Goal: Information Seeking & Learning: Learn about a topic

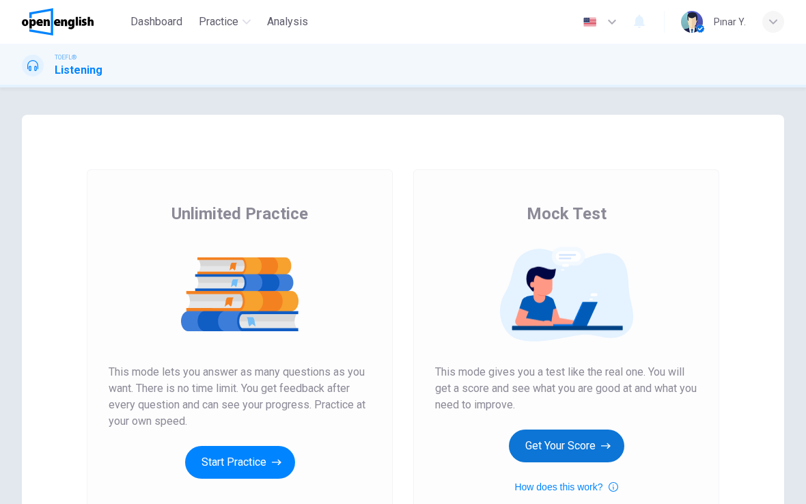
click at [591, 445] on button "Get Your Score" at bounding box center [566, 446] width 115 height 33
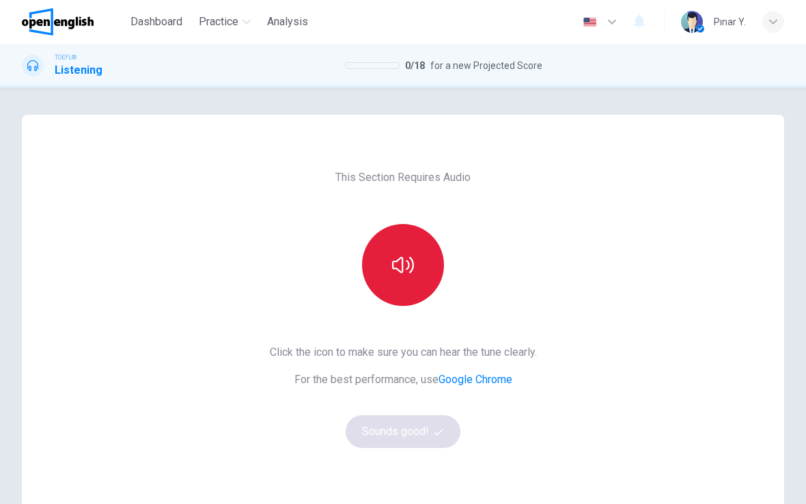
click at [407, 287] on button "button" at bounding box center [403, 265] width 82 height 82
click at [417, 277] on button "button" at bounding box center [403, 265] width 82 height 82
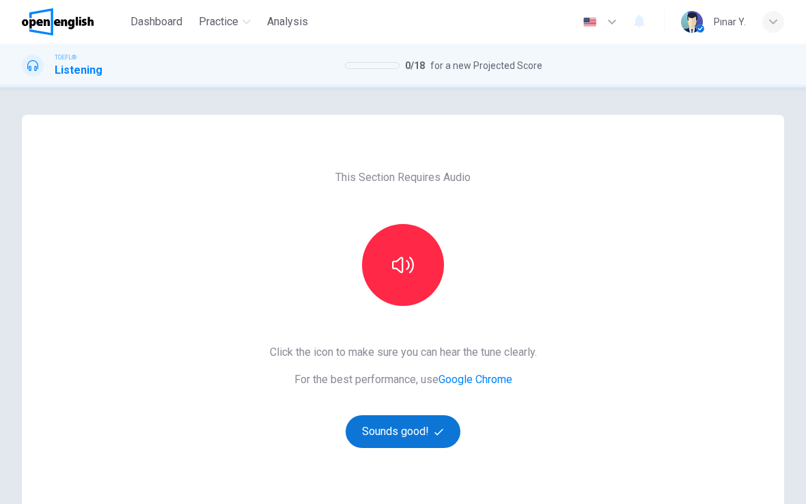
click at [402, 430] on button "Sounds good!" at bounding box center [403, 431] width 115 height 33
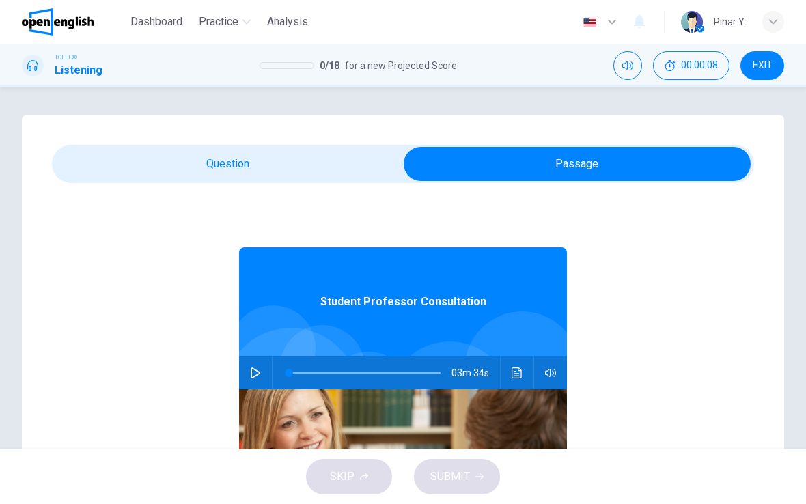
click at [251, 371] on icon "button" at bounding box center [255, 372] width 11 height 11
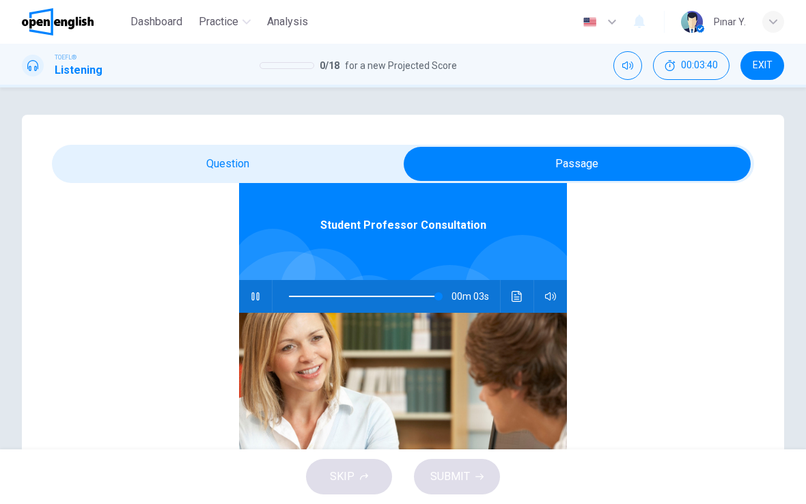
scroll to position [76, 0]
type input "**"
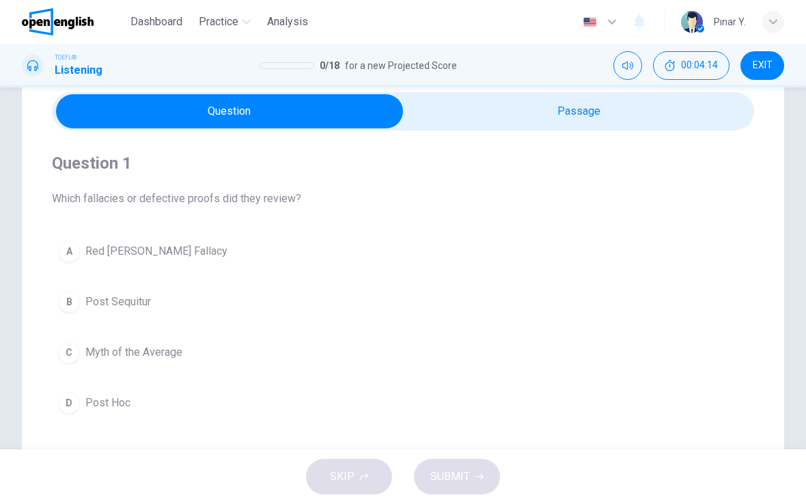
scroll to position [39, 0]
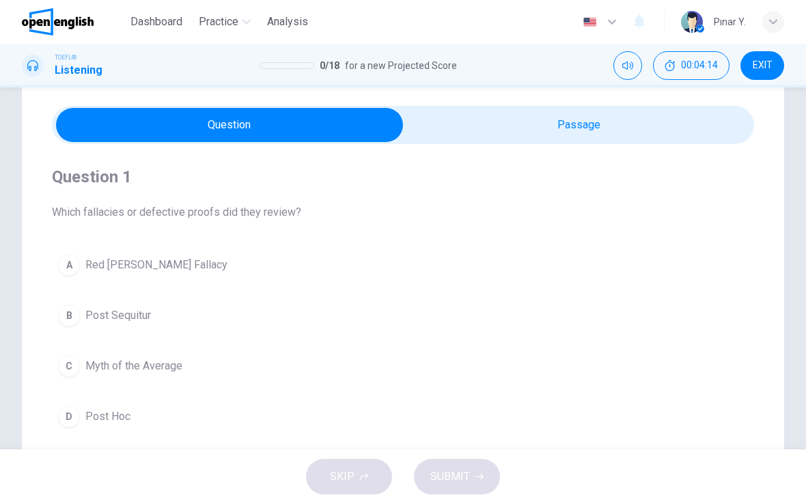
click at [99, 423] on span "Post Hoc" at bounding box center [107, 416] width 45 height 16
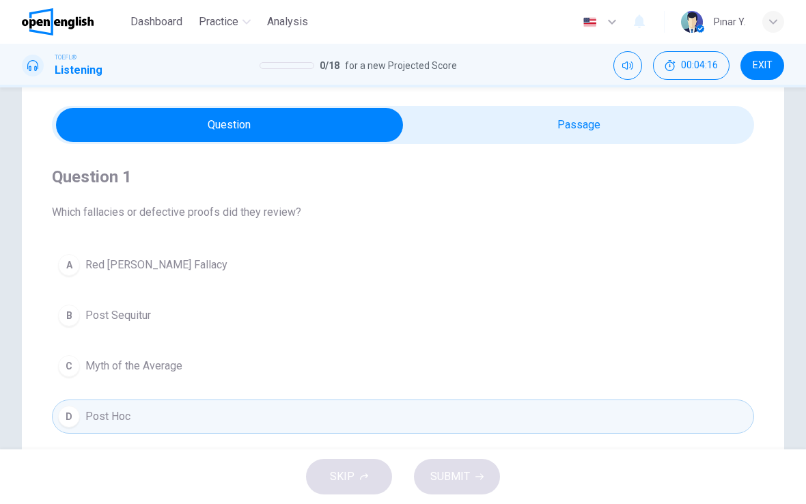
click at [195, 430] on button "D Post Hoc" at bounding box center [403, 416] width 702 height 34
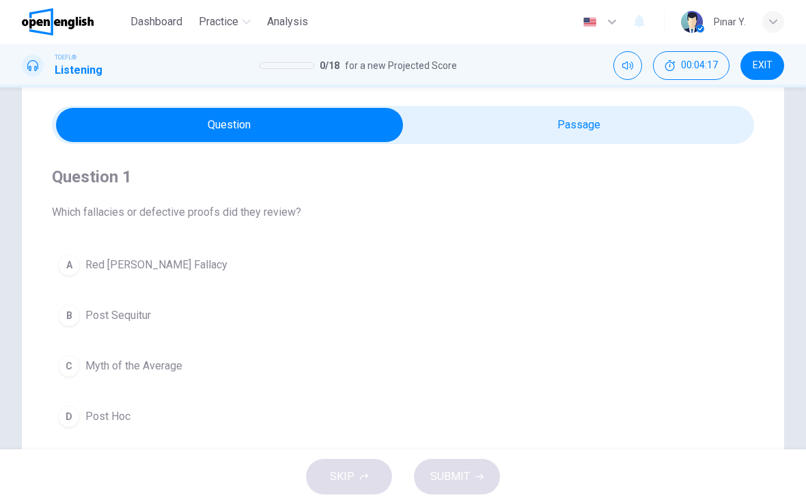
click at [78, 417] on div "D" at bounding box center [69, 417] width 22 height 22
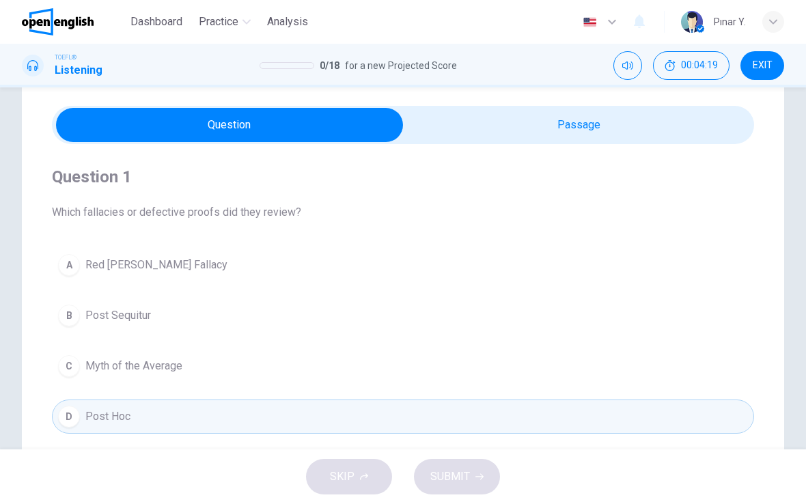
click at [445, 473] on div "SKIP SUBMIT" at bounding box center [403, 476] width 806 height 55
click at [69, 406] on div "D" at bounding box center [69, 417] width 22 height 22
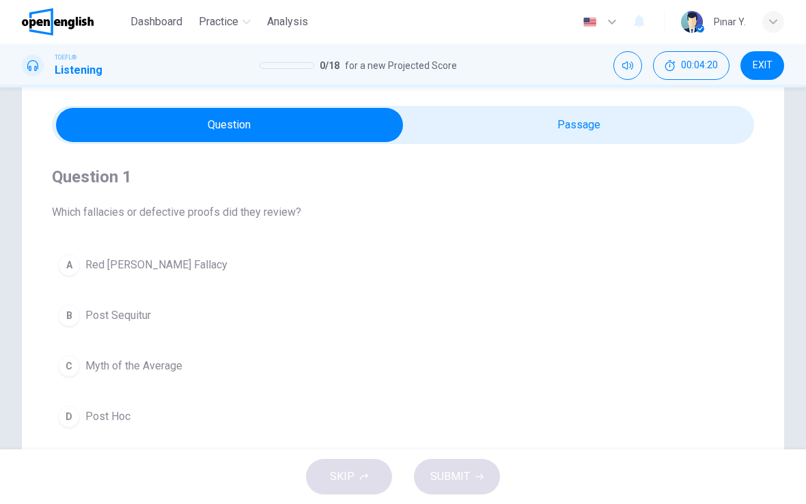
click at [68, 406] on div "D" at bounding box center [69, 417] width 22 height 22
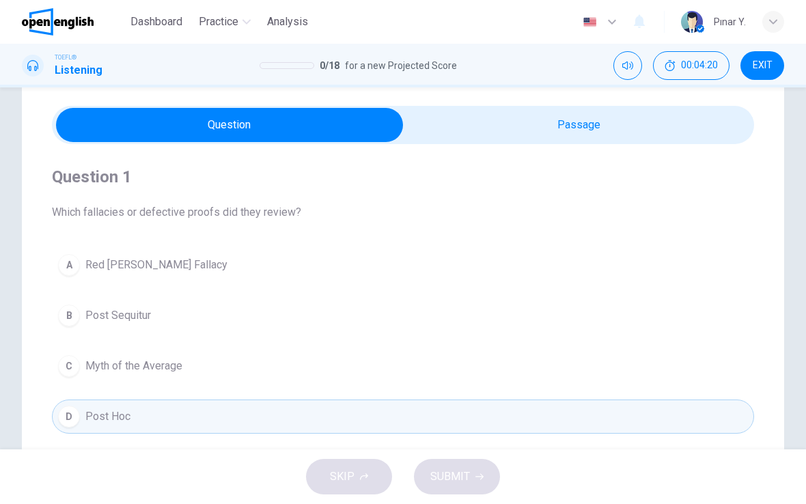
click at [72, 418] on div "D" at bounding box center [69, 417] width 22 height 22
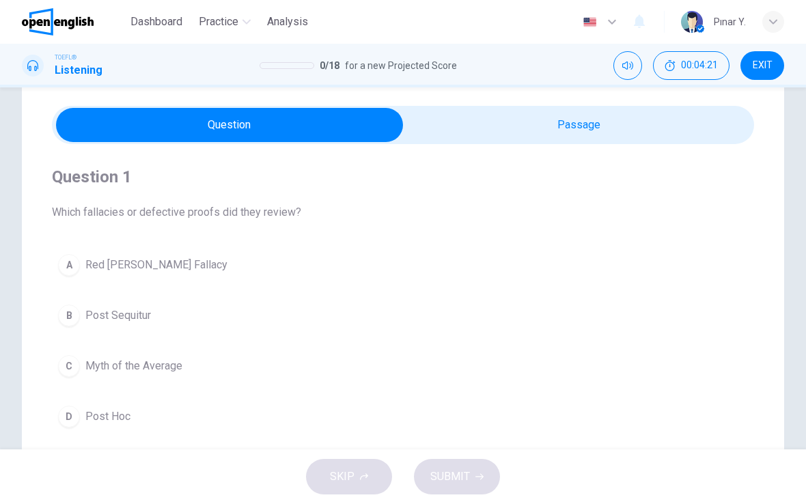
click at [98, 360] on span "Myth of the Average" at bounding box center [133, 366] width 97 height 16
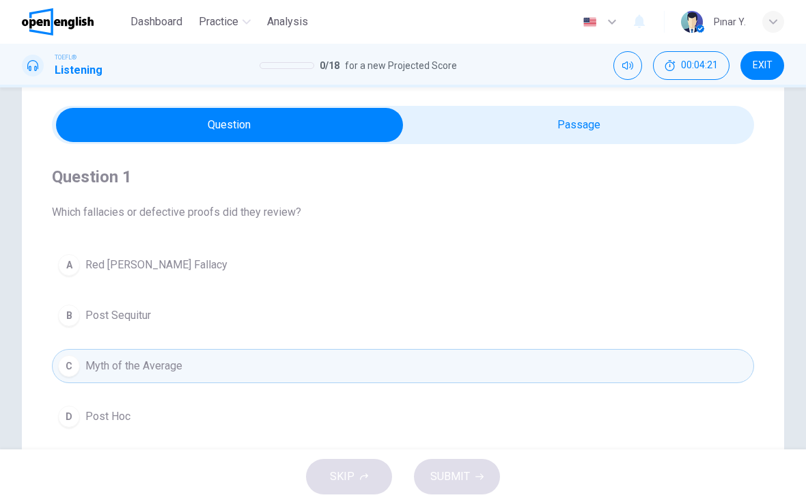
click at [107, 308] on span "Post Sequitur" at bounding box center [118, 315] width 66 height 16
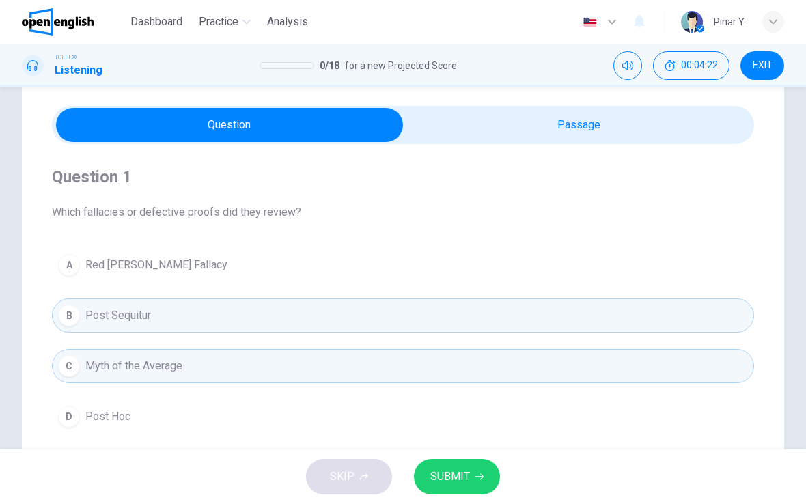
click at [112, 341] on div "A Red [PERSON_NAME] Fallacy B Post Sequitur C Myth of the Average D Post Hoc" at bounding box center [403, 341] width 702 height 186
click at [121, 423] on span "Post Hoc" at bounding box center [107, 416] width 45 height 16
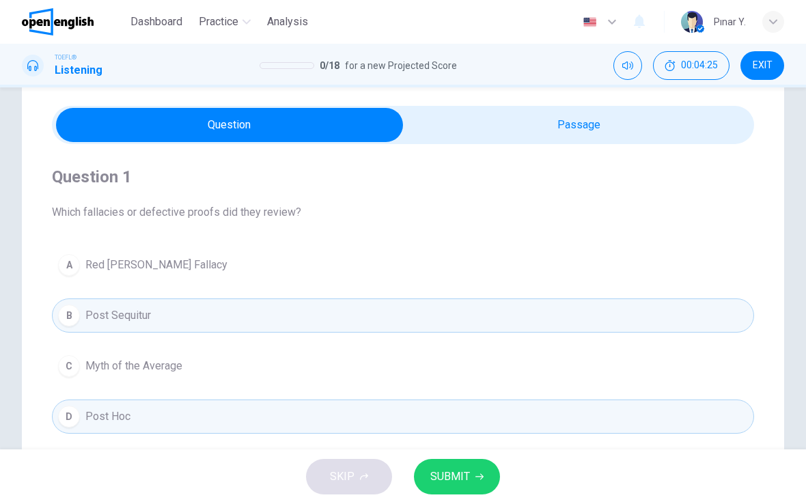
click at [88, 260] on span "Red [PERSON_NAME] Fallacy" at bounding box center [156, 265] width 142 height 16
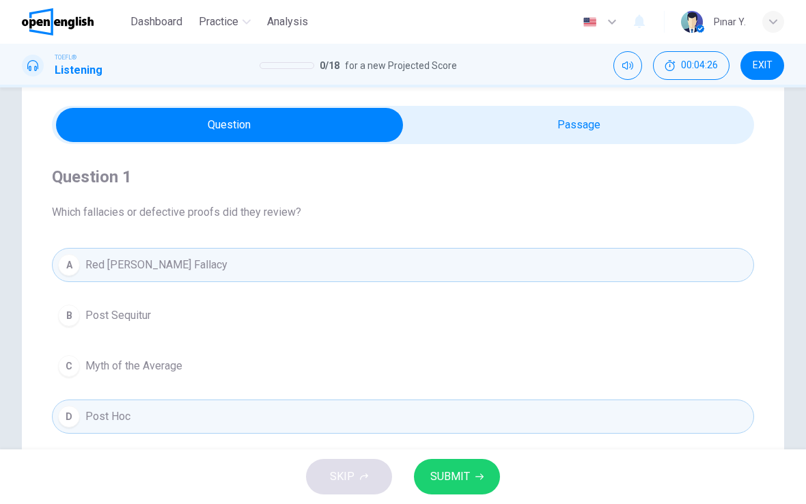
click at [104, 317] on span "Post Sequitur" at bounding box center [118, 315] width 66 height 16
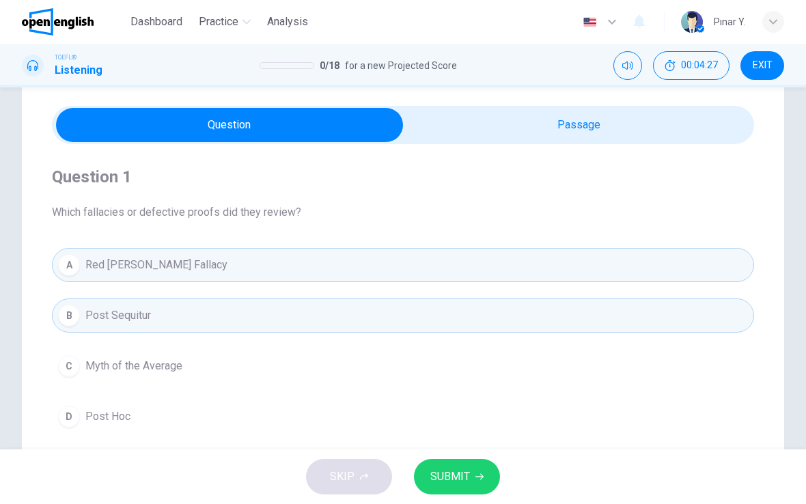
click at [104, 367] on span "Myth of the Average" at bounding box center [133, 366] width 97 height 16
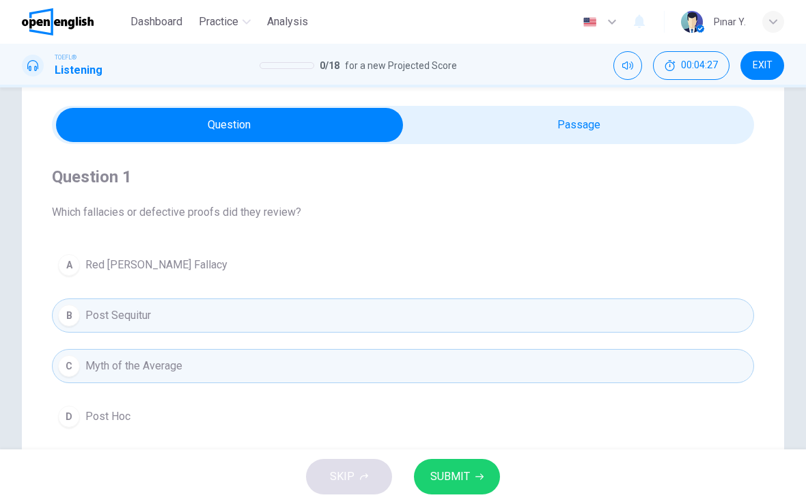
click at [100, 423] on span "Post Hoc" at bounding box center [107, 416] width 45 height 16
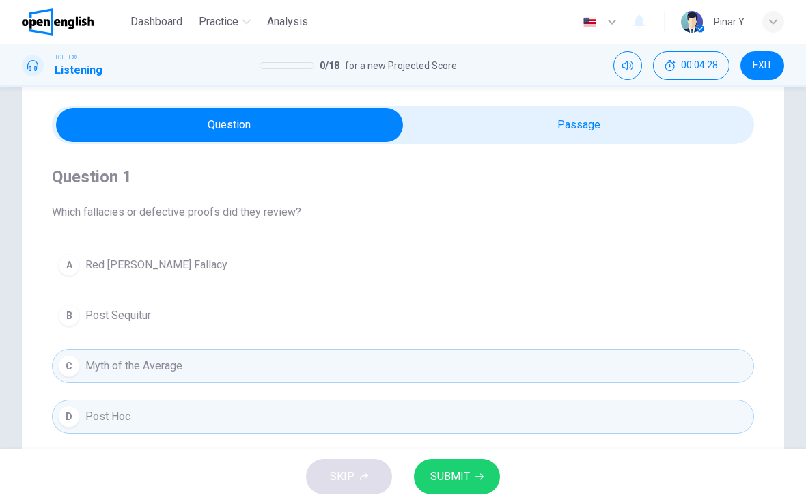
click at [100, 423] on span "Post Hoc" at bounding box center [107, 416] width 45 height 16
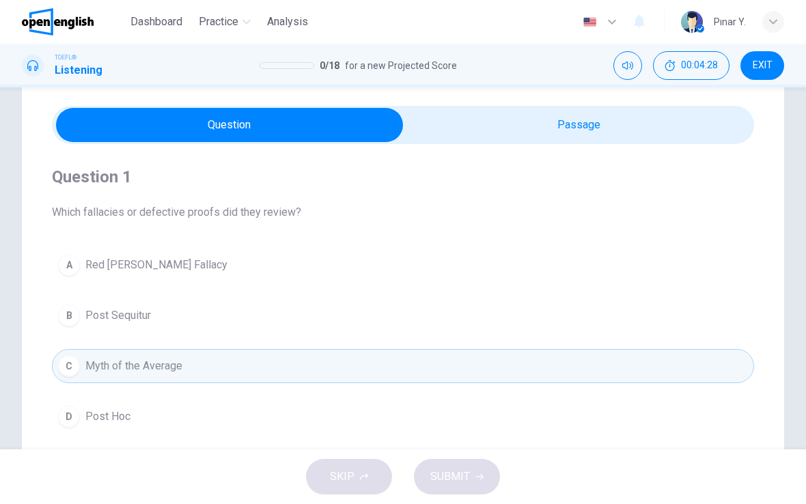
click at [97, 419] on span "Post Hoc" at bounding box center [107, 416] width 45 height 16
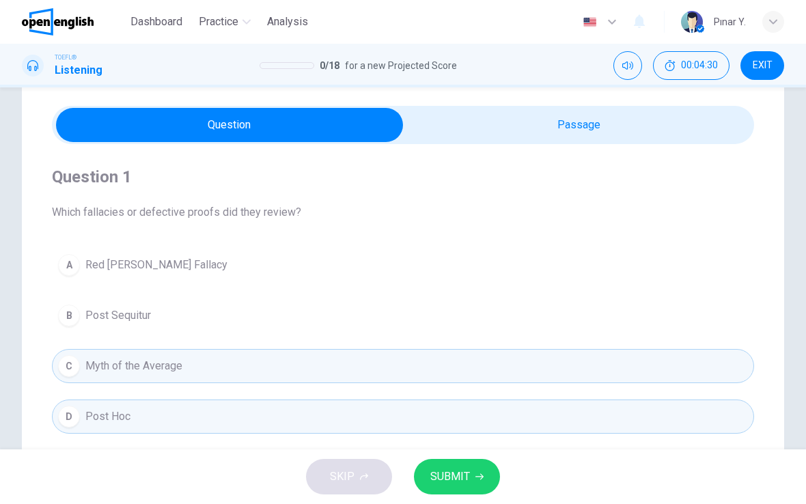
click at [78, 367] on div "C" at bounding box center [69, 366] width 22 height 22
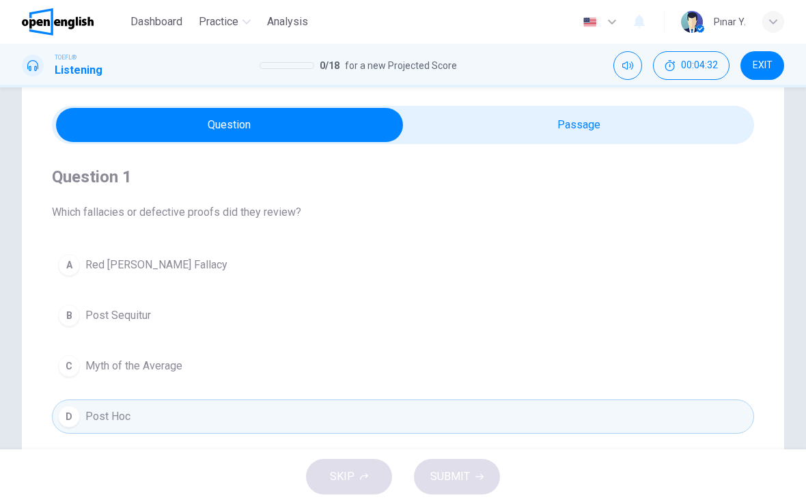
click at [432, 477] on div "SKIP SUBMIT" at bounding box center [403, 476] width 806 height 55
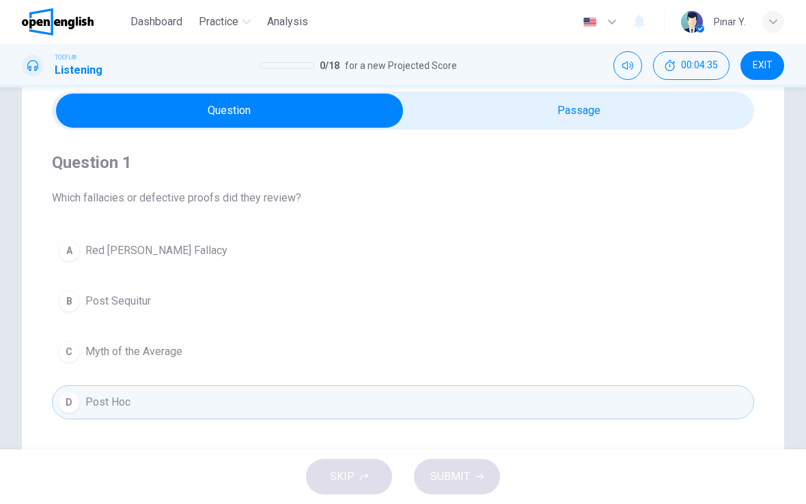
scroll to position [52, 0]
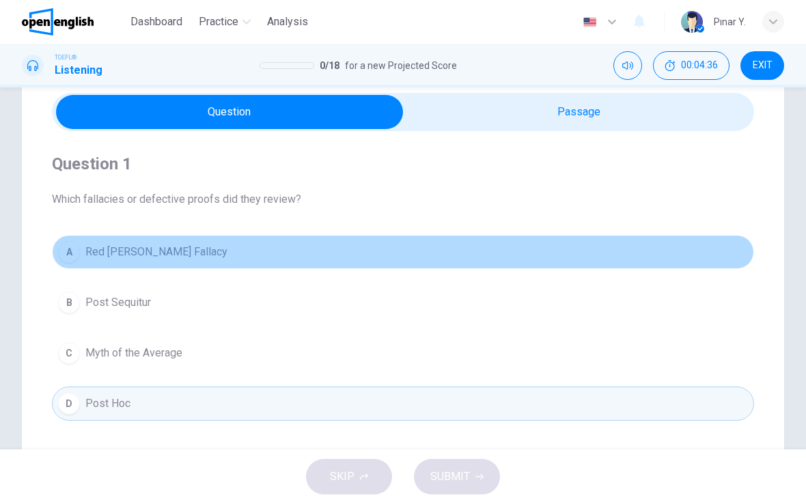
click at [100, 250] on span "Red [PERSON_NAME] Fallacy" at bounding box center [156, 252] width 142 height 16
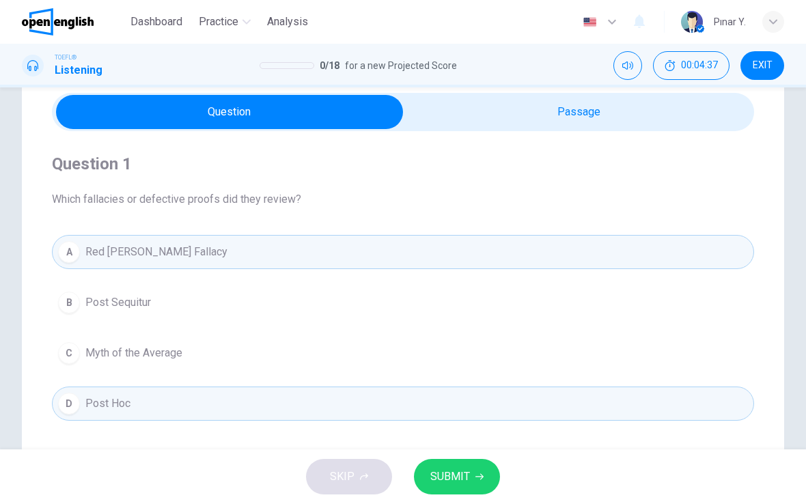
click at [459, 480] on span "SUBMIT" at bounding box center [450, 476] width 40 height 19
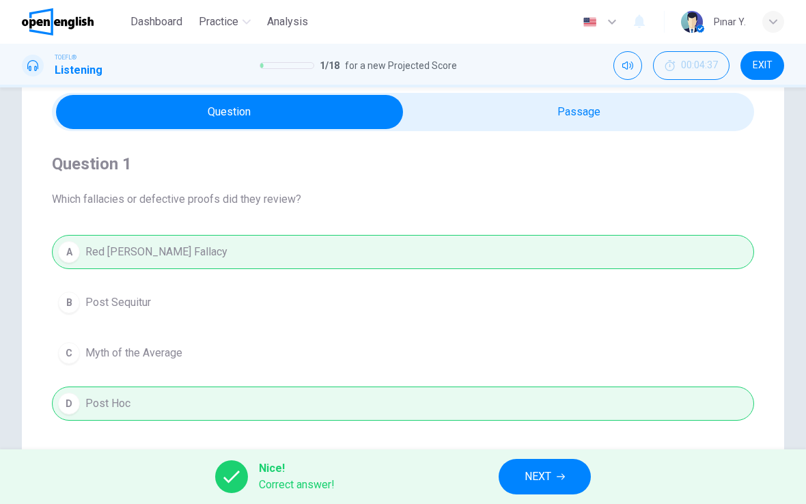
click at [567, 477] on button "NEXT" at bounding box center [545, 477] width 92 height 36
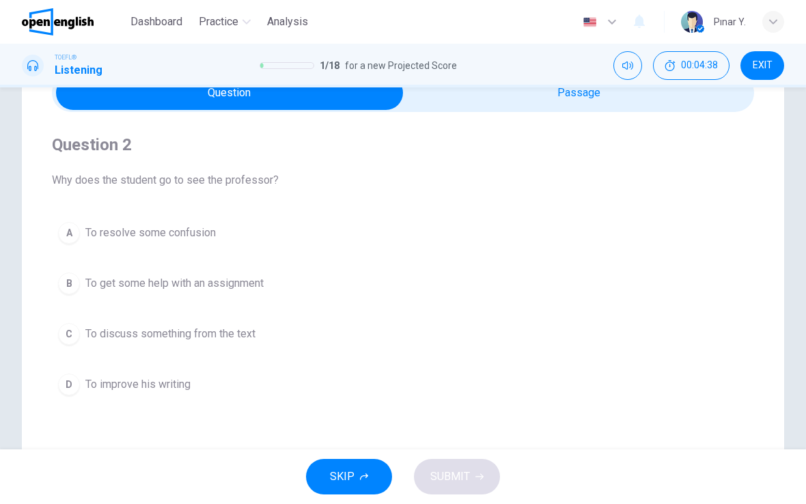
scroll to position [75, 0]
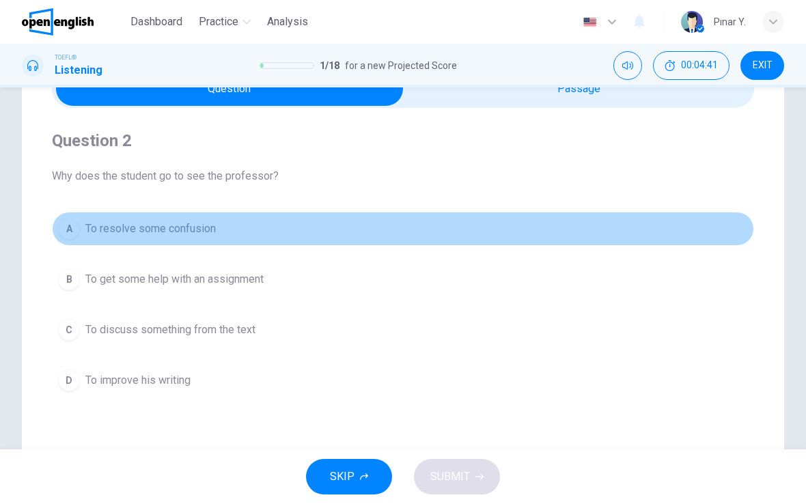
click at [102, 224] on span "To resolve some confusion" at bounding box center [150, 229] width 130 height 16
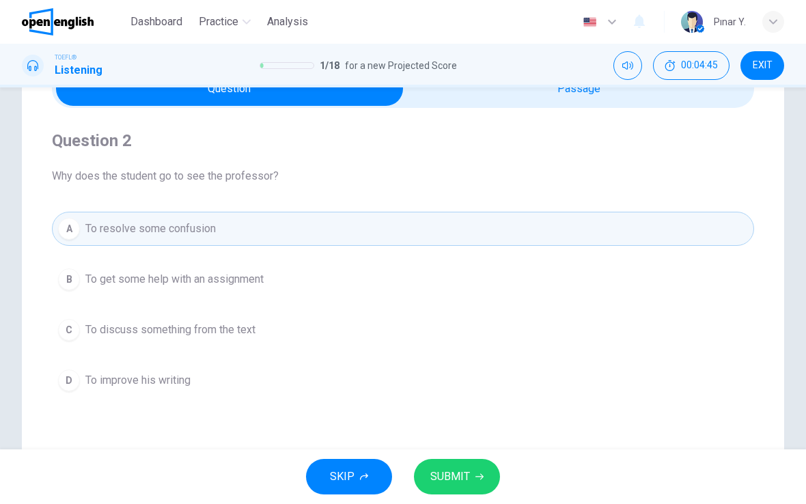
click at [447, 476] on span "SUBMIT" at bounding box center [450, 476] width 40 height 19
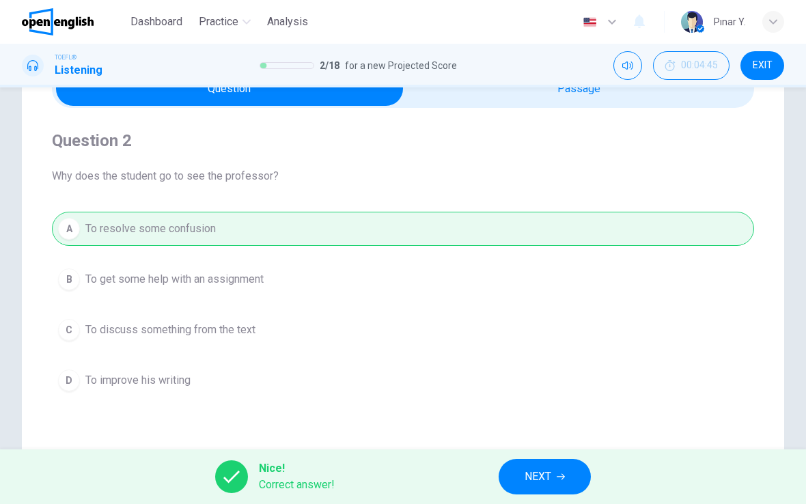
click at [547, 470] on span "NEXT" at bounding box center [537, 476] width 27 height 19
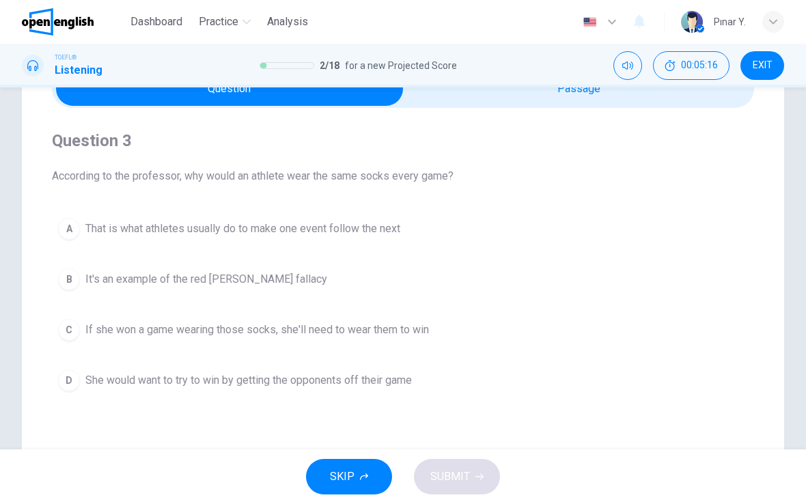
click at [183, 382] on span "She would want to try to win by getting the opponents off their game" at bounding box center [248, 380] width 326 height 16
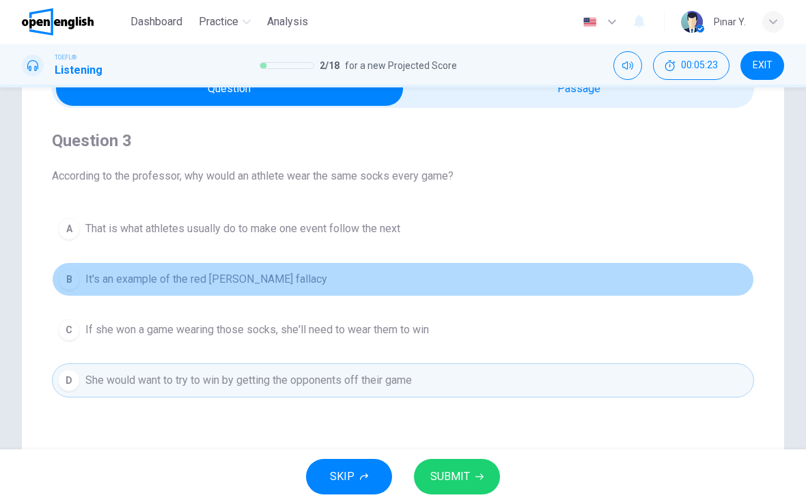
click at [171, 276] on span "It's an example of the red [PERSON_NAME] fallacy" at bounding box center [206, 279] width 242 height 16
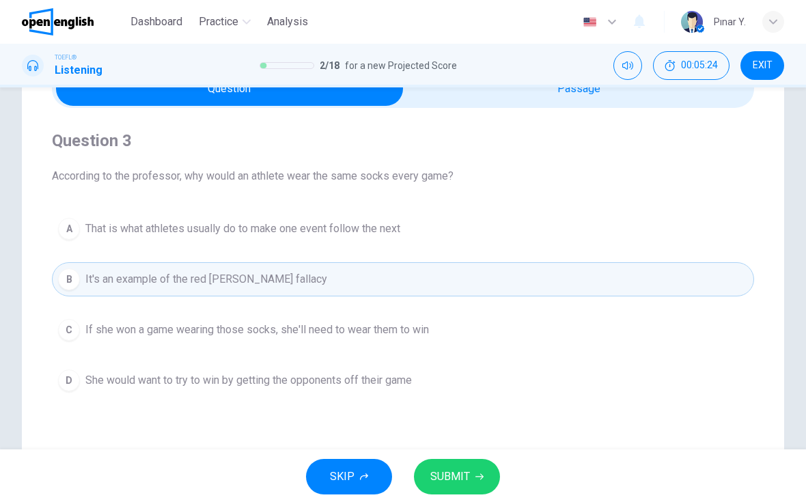
click at [466, 475] on span "SUBMIT" at bounding box center [450, 476] width 40 height 19
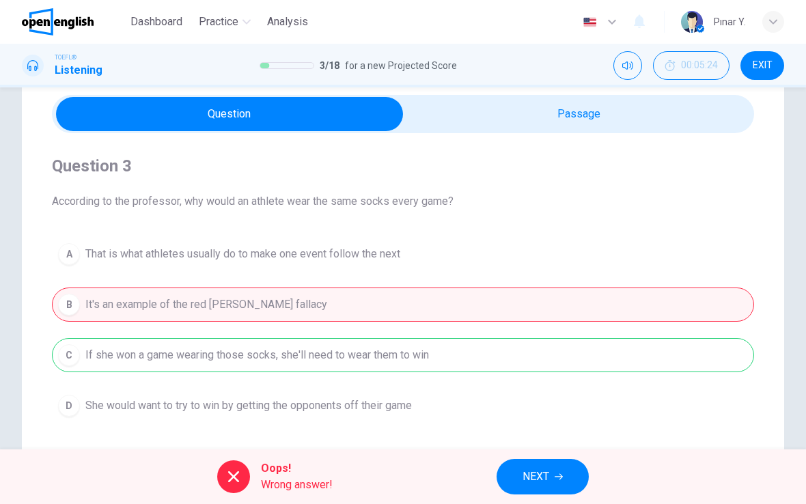
scroll to position [48, 0]
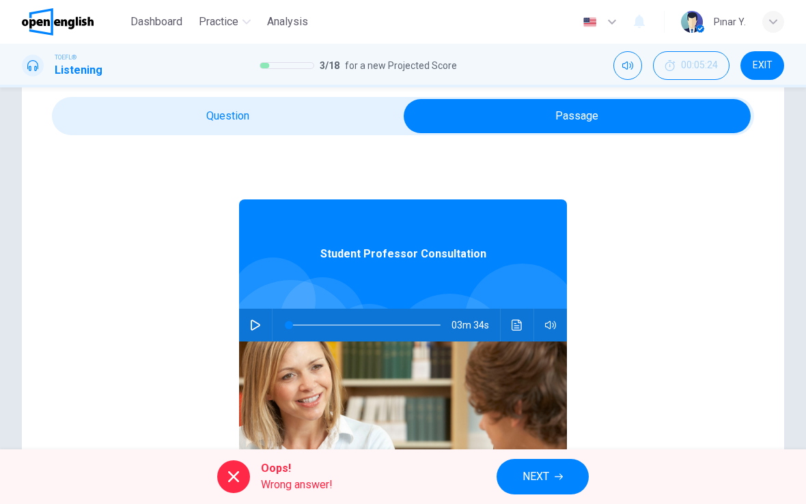
click at [510, 322] on button "Click to see the audio transcription" at bounding box center [517, 325] width 22 height 33
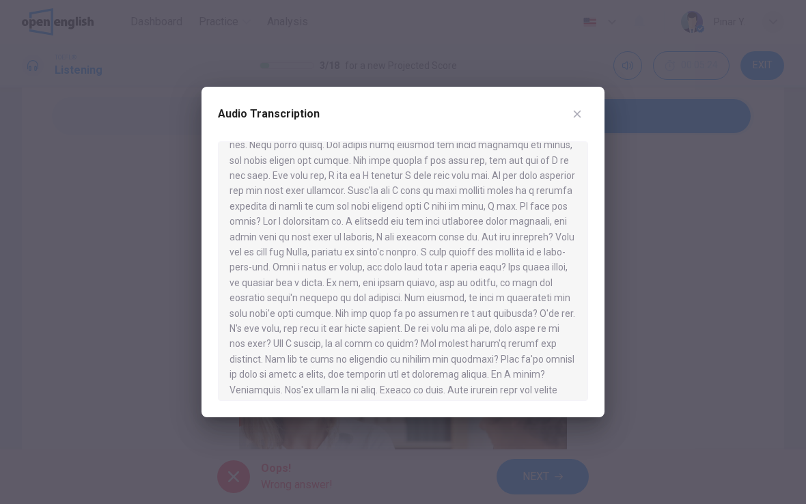
scroll to position [259, 0]
click at [567, 122] on div "Audio Transcription" at bounding box center [403, 122] width 370 height 38
click at [570, 115] on button "button" at bounding box center [577, 114] width 22 height 22
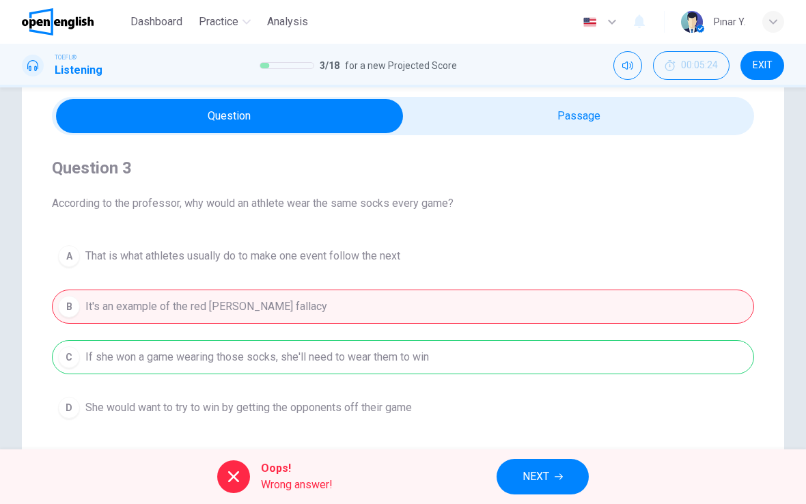
click at [544, 471] on span "NEXT" at bounding box center [535, 476] width 27 height 19
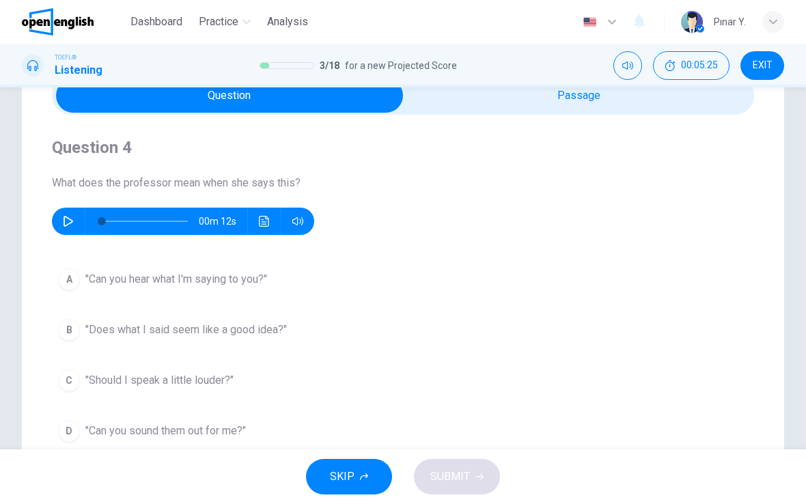
scroll to position [70, 0]
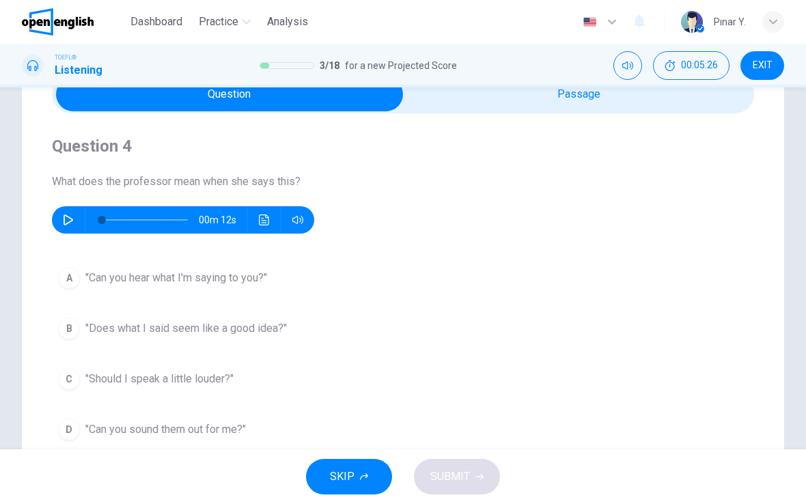
click at [65, 214] on icon "button" at bounding box center [68, 219] width 11 height 11
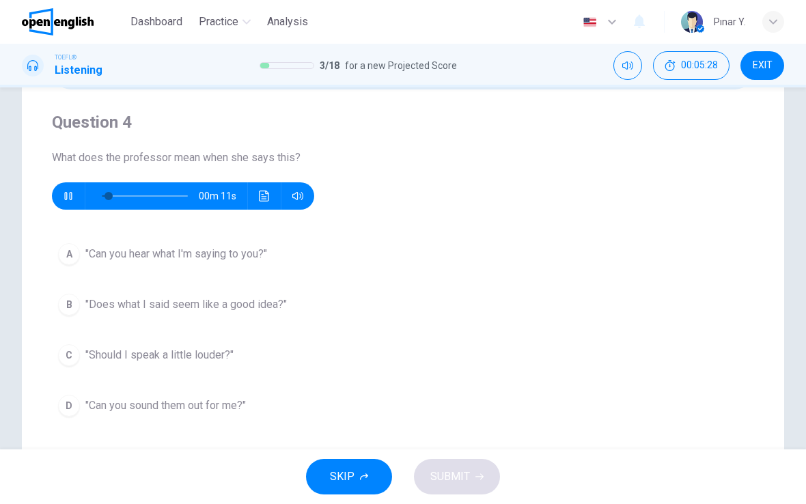
scroll to position [94, 0]
type input "*"
click at [133, 402] on span ""Can you sound them out for me?"" at bounding box center [165, 405] width 160 height 16
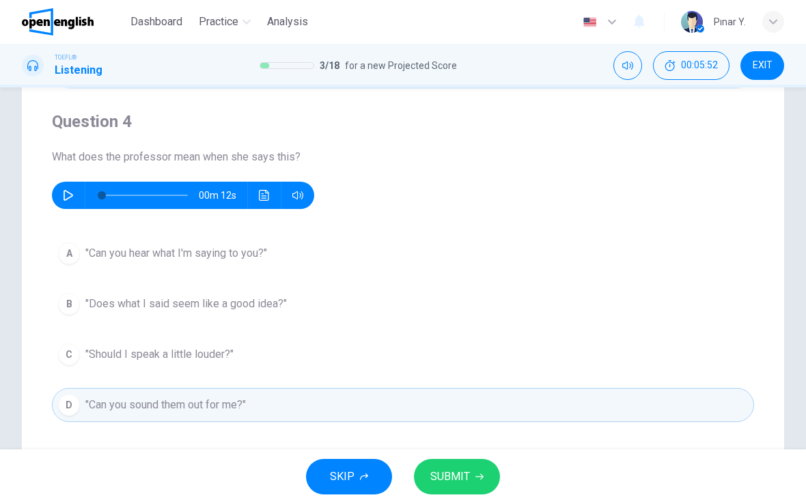
click at [469, 483] on button "SUBMIT" at bounding box center [457, 477] width 86 height 36
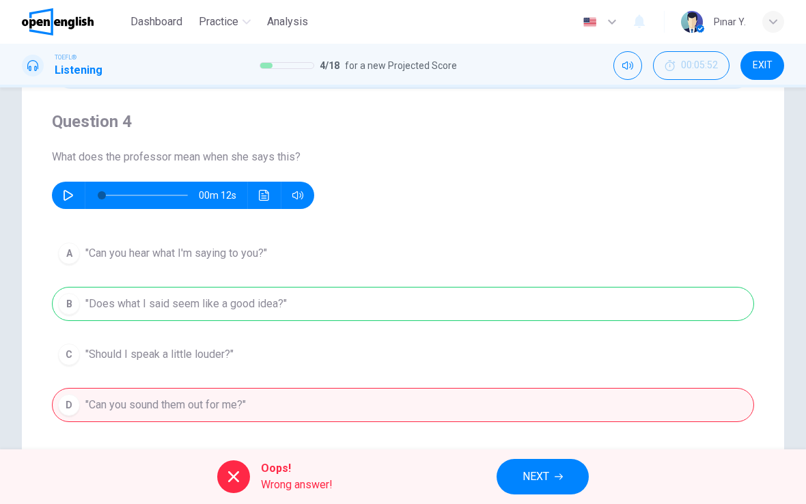
click at [570, 464] on button "NEXT" at bounding box center [542, 477] width 92 height 36
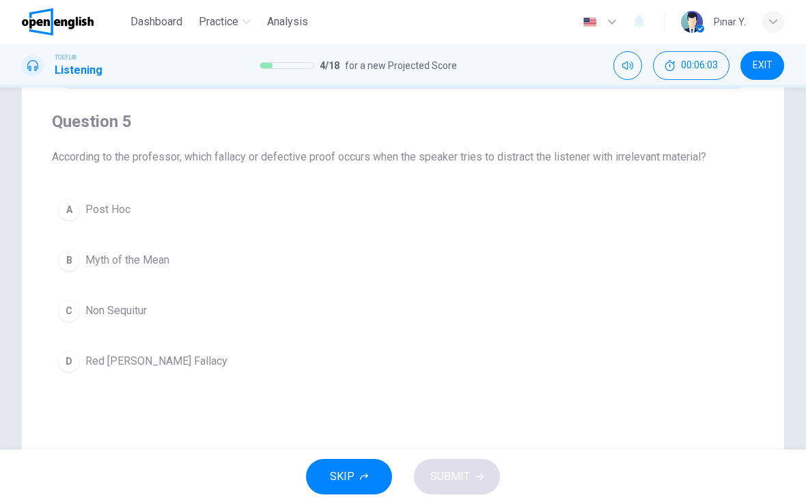
click at [144, 260] on span "Myth of the Mean" at bounding box center [127, 260] width 84 height 16
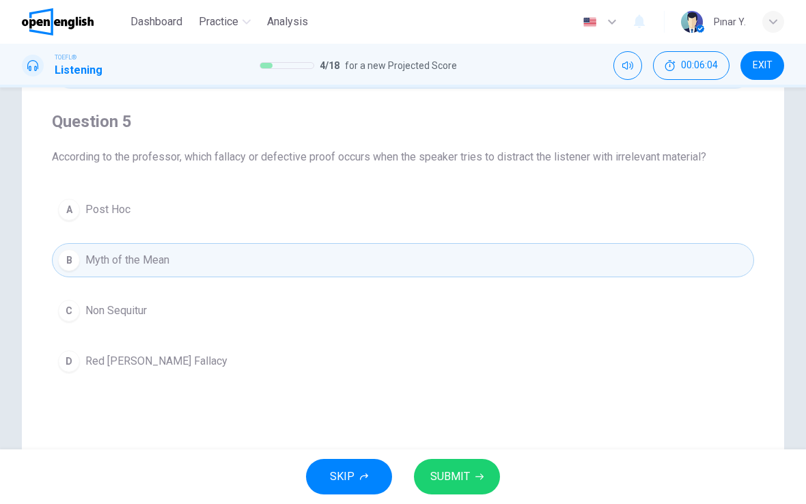
click at [118, 210] on span "Post Hoc" at bounding box center [107, 209] width 45 height 16
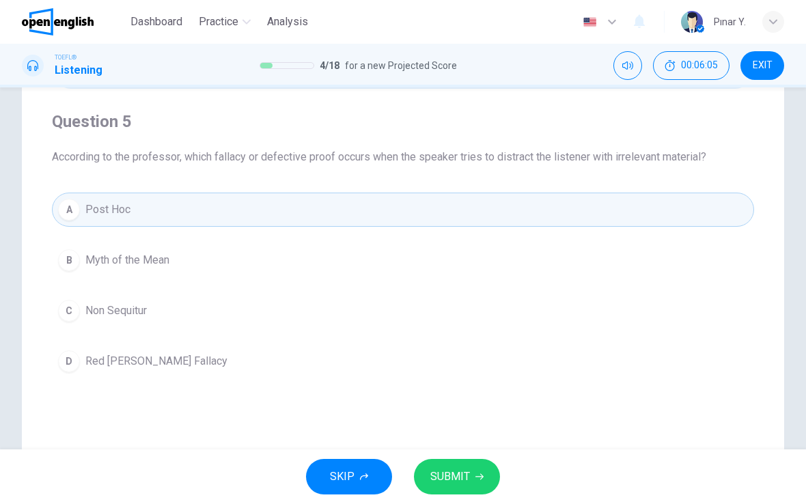
click at [474, 481] on button "SUBMIT" at bounding box center [457, 477] width 86 height 36
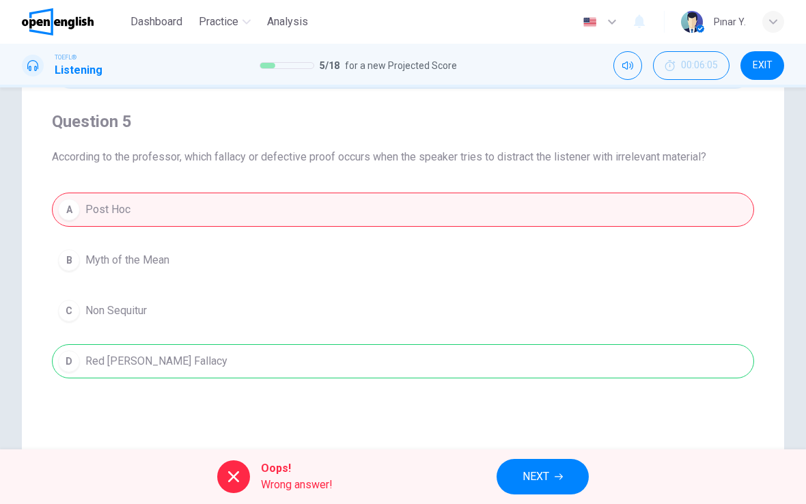
click at [553, 479] on button "NEXT" at bounding box center [542, 477] width 92 height 36
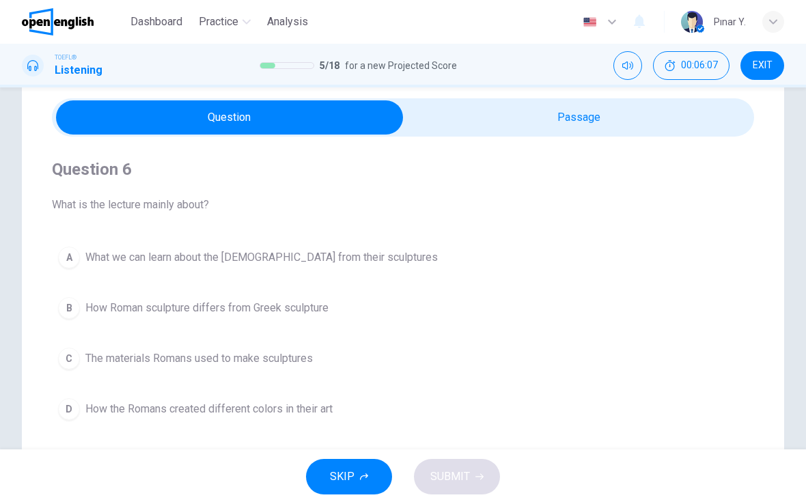
scroll to position [42, 0]
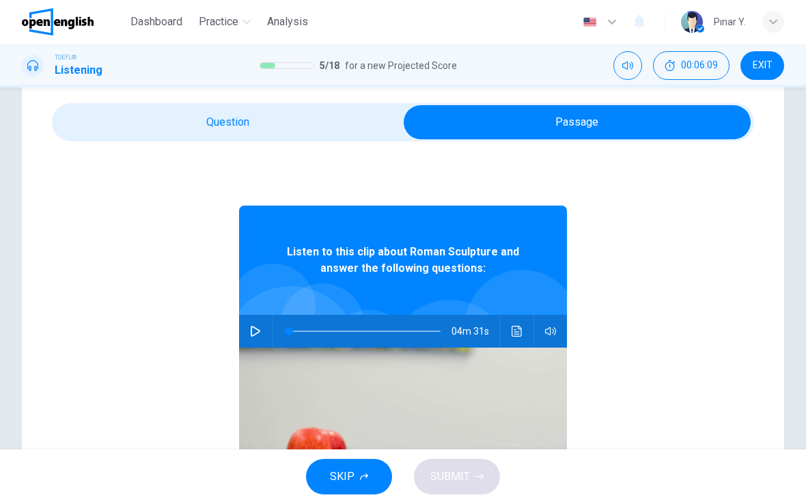
click at [257, 333] on icon "button" at bounding box center [256, 331] width 10 height 11
type input "*"
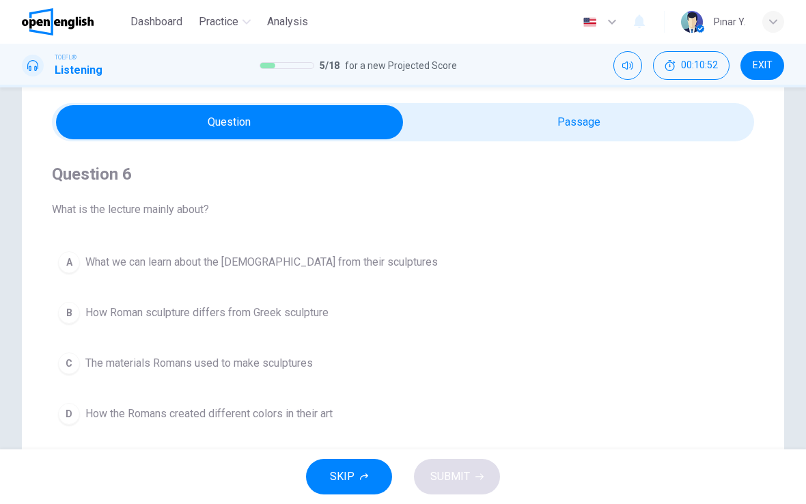
click at [277, 310] on span "How Roman sculpture differs from Greek sculpture" at bounding box center [206, 313] width 243 height 16
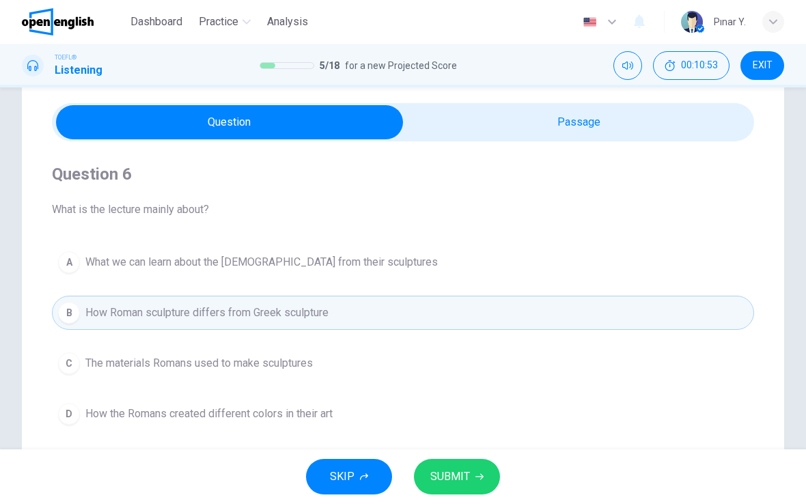
click at [452, 476] on span "SUBMIT" at bounding box center [450, 476] width 40 height 19
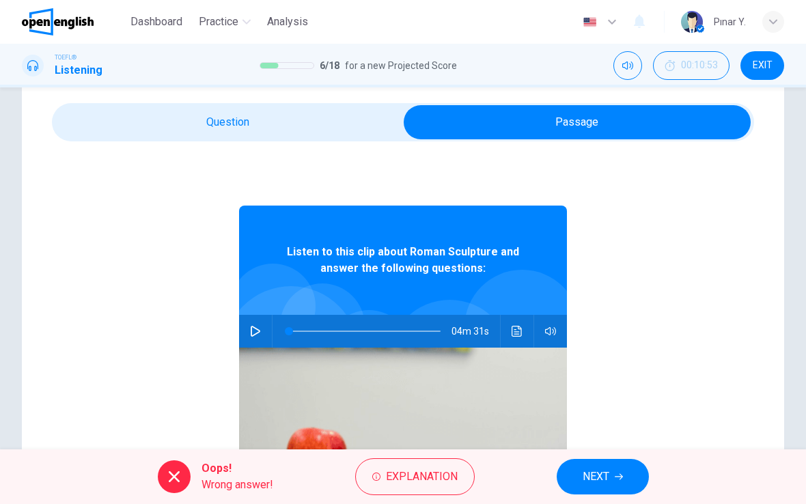
click at [517, 337] on button "Click to see the audio transcription" at bounding box center [517, 331] width 22 height 33
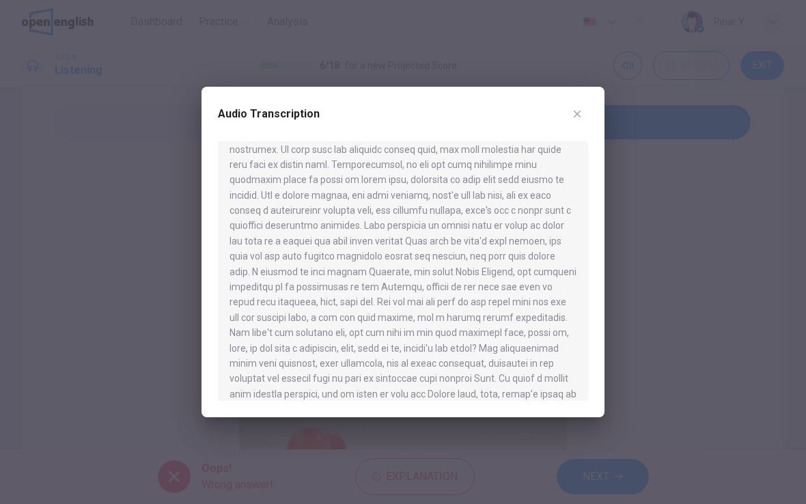
scroll to position [500, 0]
click at [583, 116] on button "button" at bounding box center [577, 114] width 22 height 22
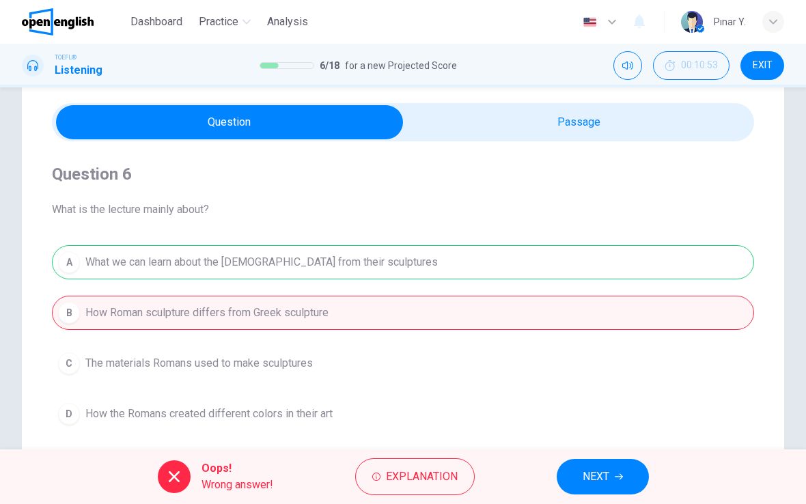
click at [620, 478] on icon "button" at bounding box center [619, 477] width 8 height 8
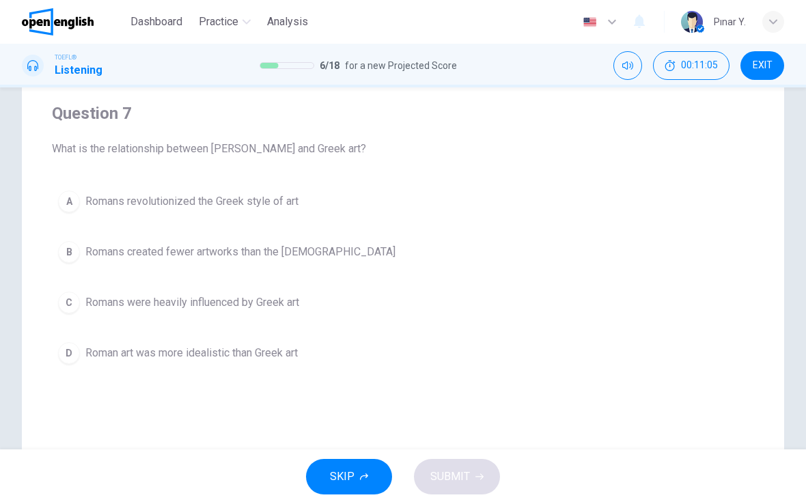
scroll to position [73, 0]
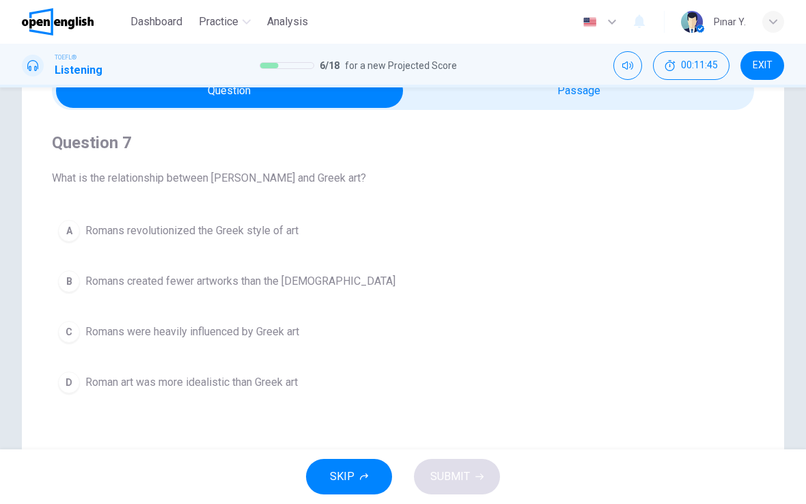
click at [122, 339] on span "Romans were heavily influenced by Greek art" at bounding box center [192, 332] width 214 height 16
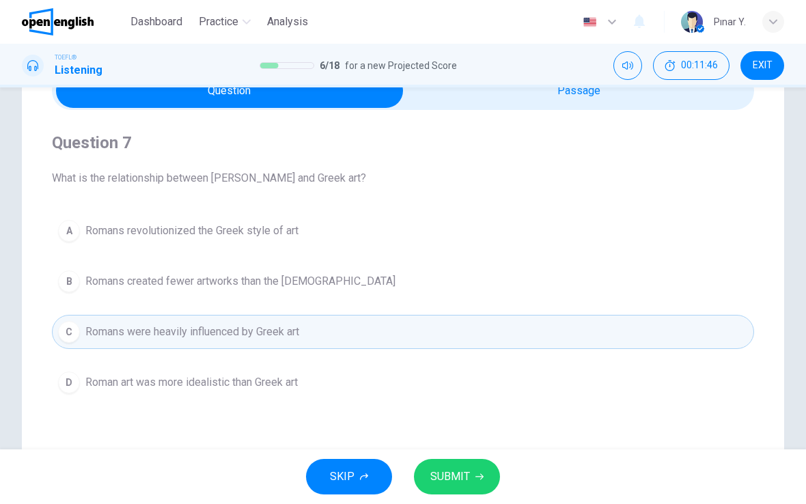
click at [449, 469] on span "SUBMIT" at bounding box center [450, 476] width 40 height 19
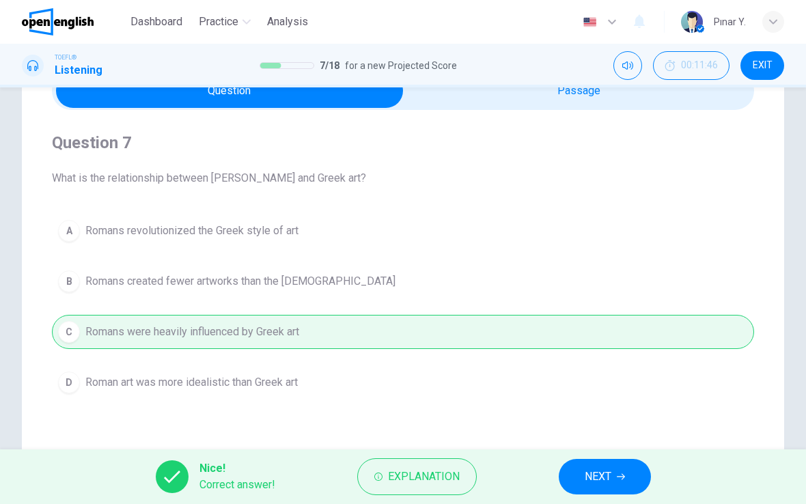
click at [600, 476] on span "NEXT" at bounding box center [598, 476] width 27 height 19
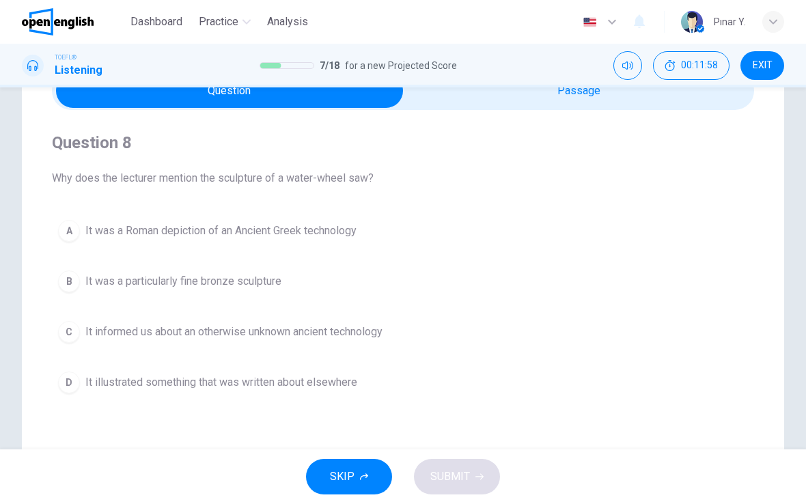
click at [145, 333] on span "It informed us about an otherwise unknown ancient technology" at bounding box center [233, 332] width 297 height 16
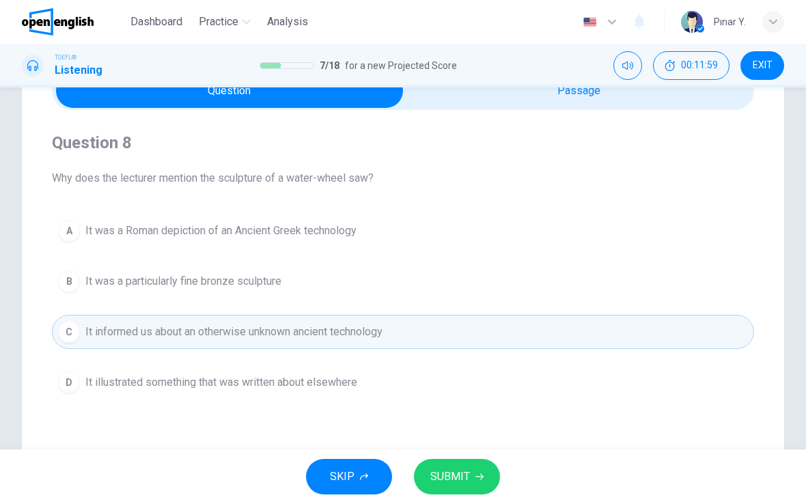
click at [443, 480] on span "SUBMIT" at bounding box center [450, 476] width 40 height 19
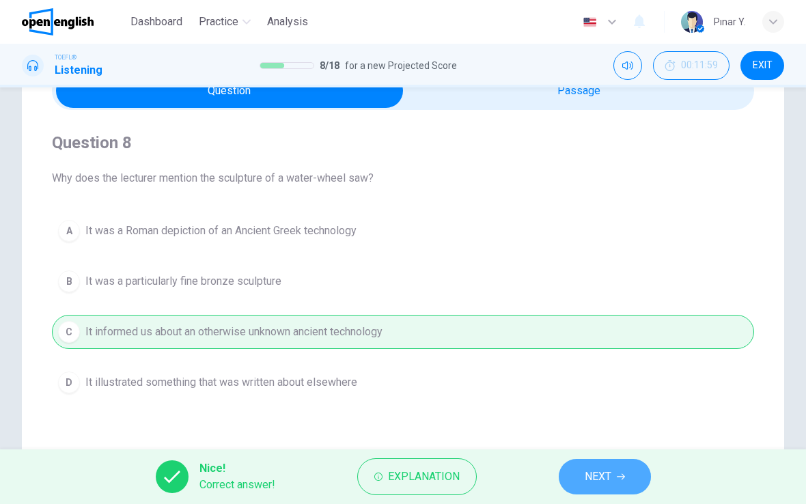
click at [600, 484] on span "NEXT" at bounding box center [598, 476] width 27 height 19
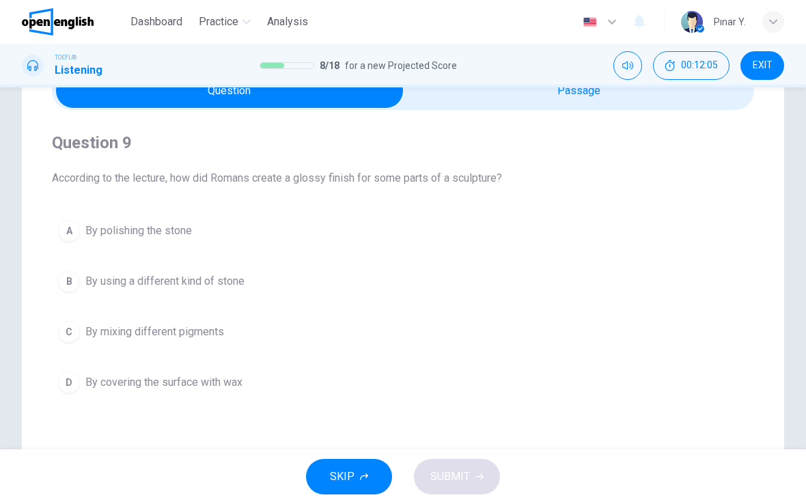
click at [213, 294] on button "B By using a different kind of stone" at bounding box center [403, 281] width 702 height 34
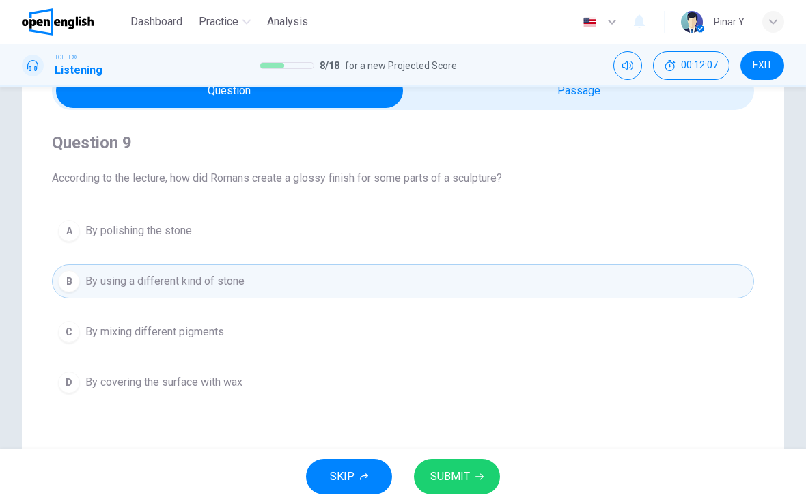
click at [471, 493] on button "SUBMIT" at bounding box center [457, 477] width 86 height 36
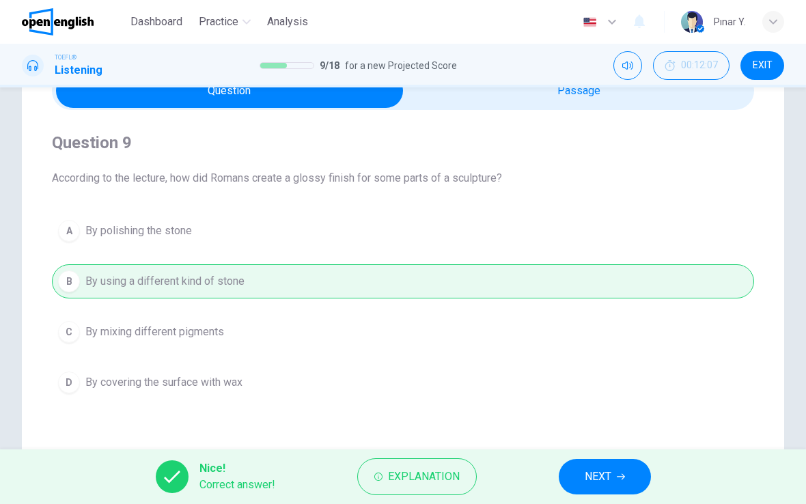
click at [583, 483] on button "NEXT" at bounding box center [605, 477] width 92 height 36
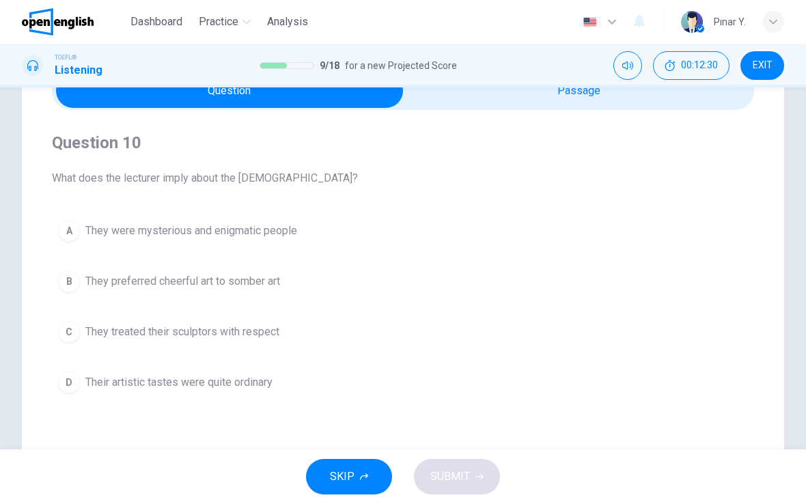
click at [148, 239] on button "A They were mysterious and enigmatic people" at bounding box center [403, 231] width 702 height 34
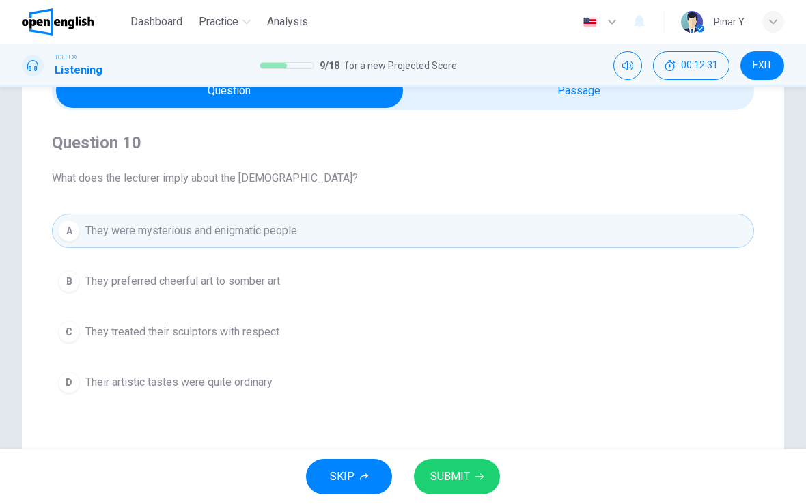
click at [461, 481] on span "SUBMIT" at bounding box center [450, 476] width 40 height 19
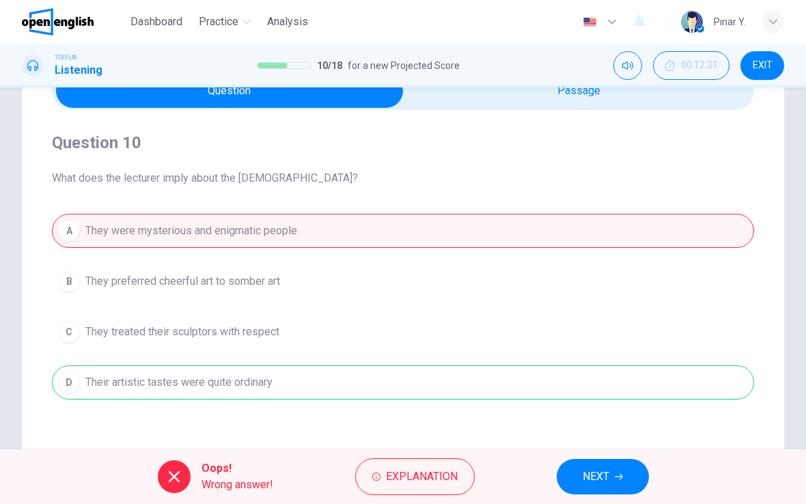
click at [603, 482] on span "NEXT" at bounding box center [595, 476] width 27 height 19
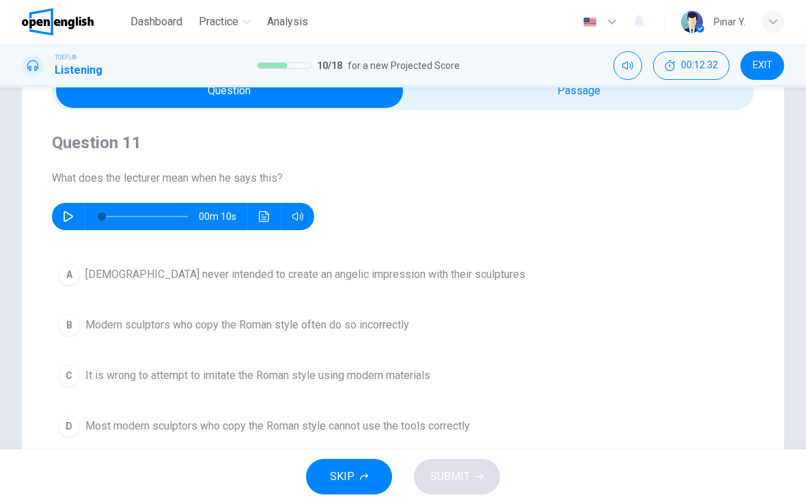
click at [64, 217] on icon "button" at bounding box center [69, 216] width 10 height 11
click at [64, 221] on icon "button" at bounding box center [68, 216] width 11 height 11
type input "*"
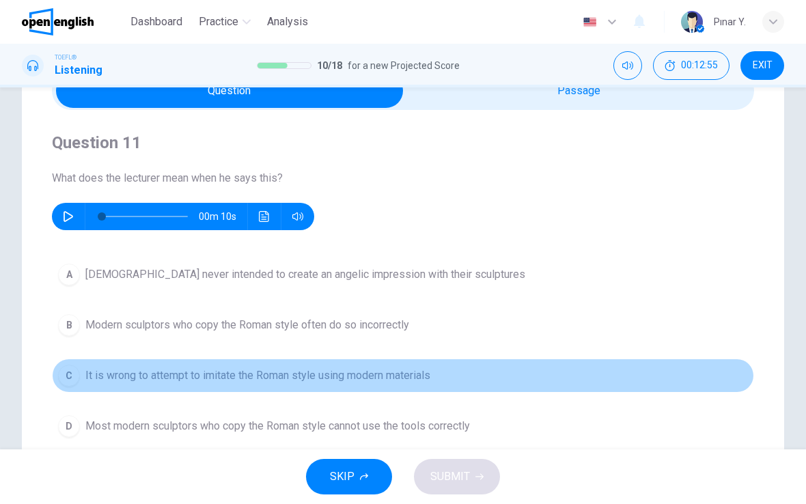
click at [124, 383] on span "It is wrong to attempt to imitate the Roman style using modern materials" at bounding box center [257, 375] width 345 height 16
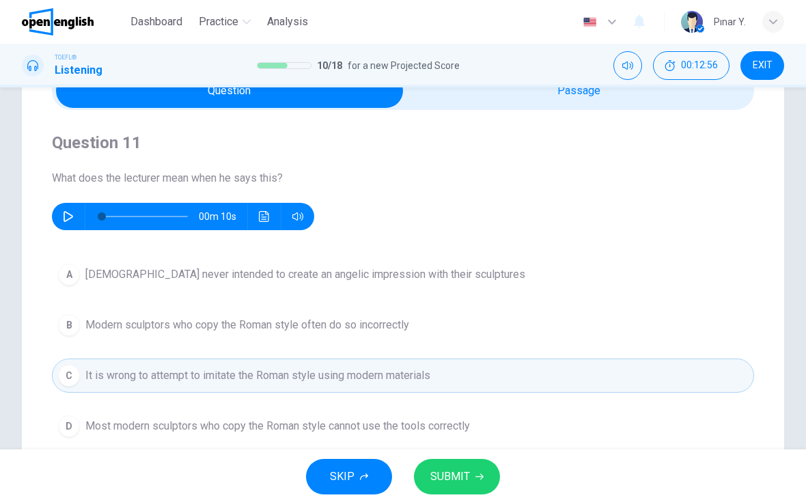
click at [454, 471] on span "SUBMIT" at bounding box center [450, 476] width 40 height 19
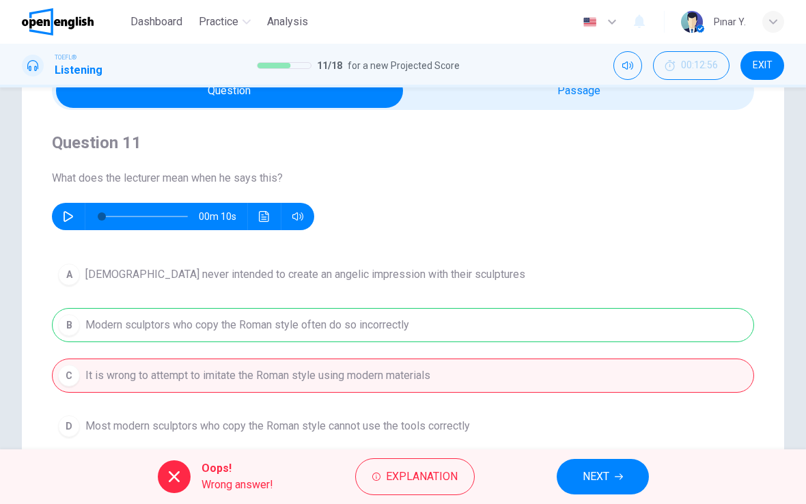
click at [263, 219] on icon "Click to see the audio transcription" at bounding box center [264, 216] width 10 height 11
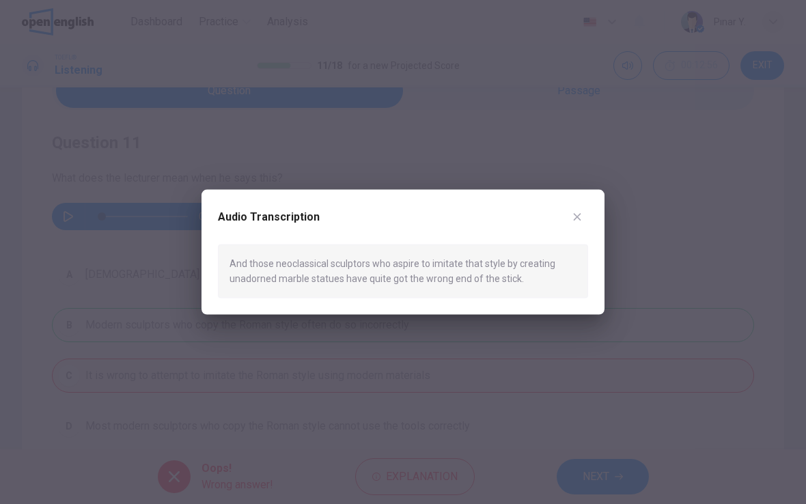
click at [580, 219] on icon "button" at bounding box center [577, 217] width 11 height 11
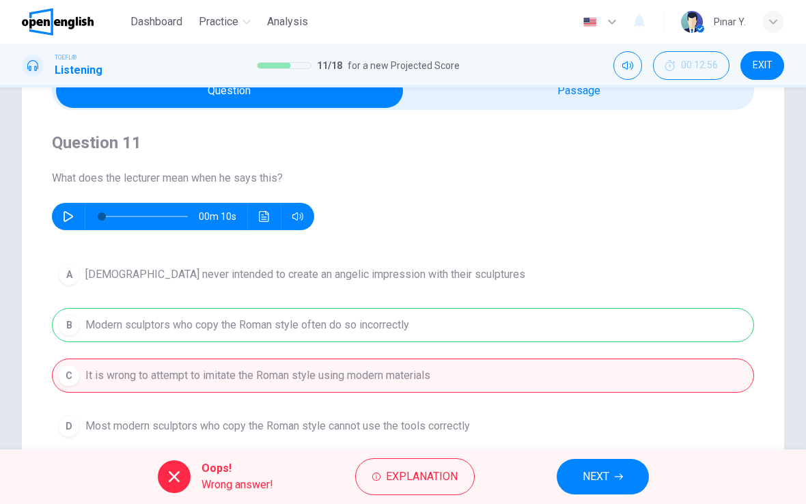
click at [612, 475] on button "NEXT" at bounding box center [603, 477] width 92 height 36
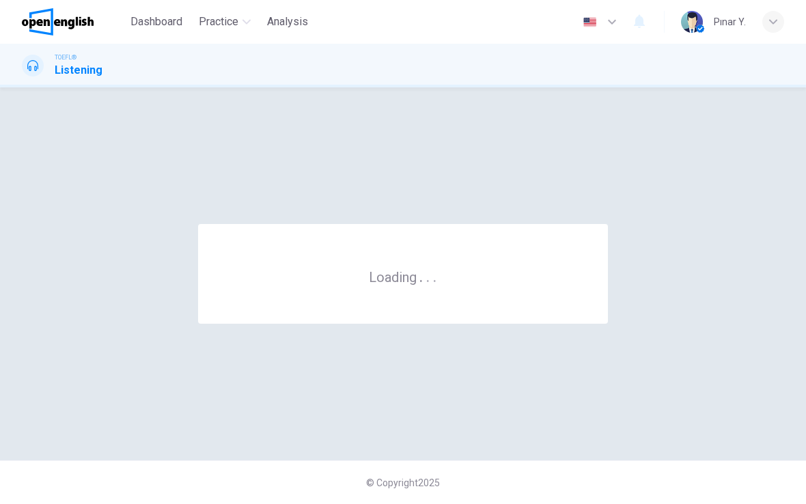
scroll to position [0, 0]
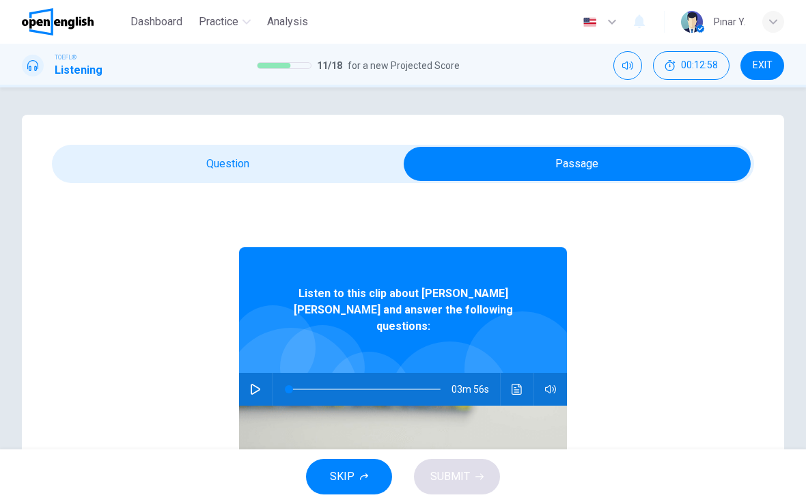
click at [253, 384] on button "button" at bounding box center [255, 389] width 22 height 33
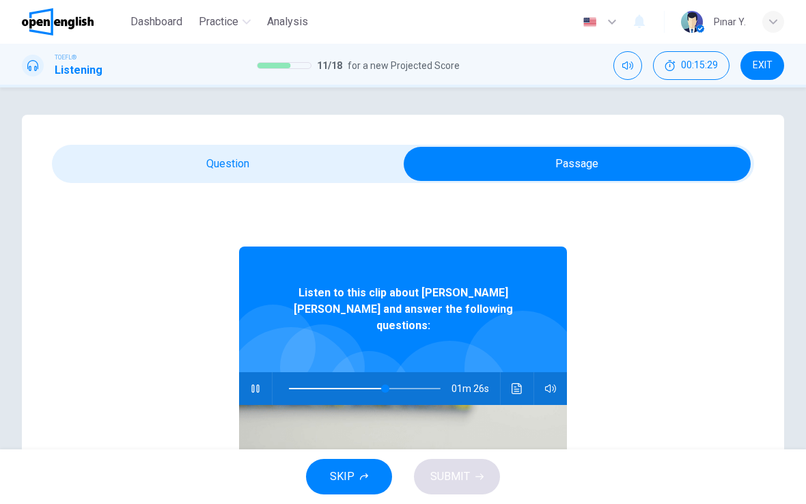
click at [518, 372] on button "Click to see the audio transcription" at bounding box center [517, 388] width 22 height 33
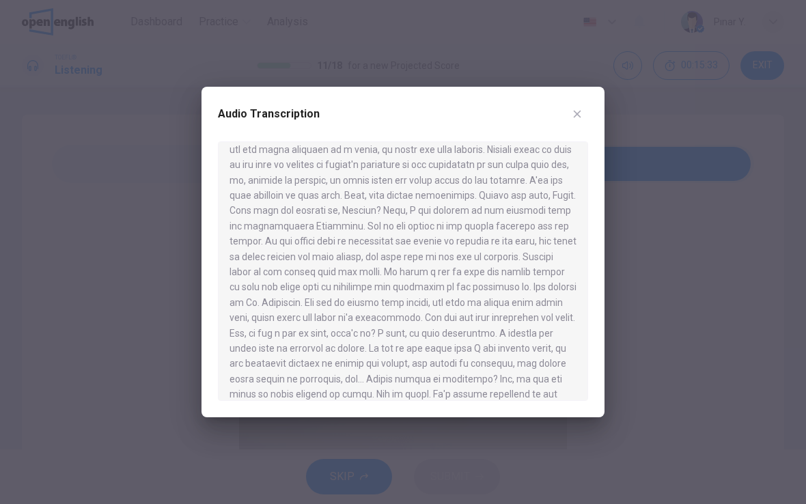
scroll to position [515, 0]
click at [578, 121] on button "button" at bounding box center [577, 114] width 22 height 22
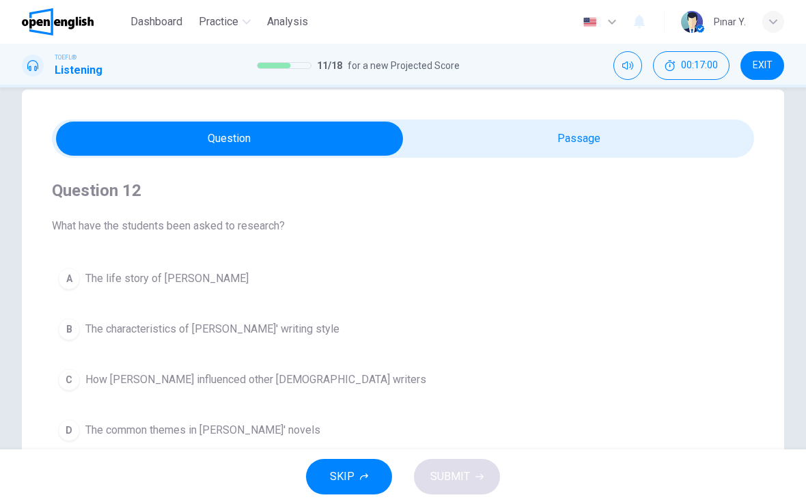
scroll to position [39, 0]
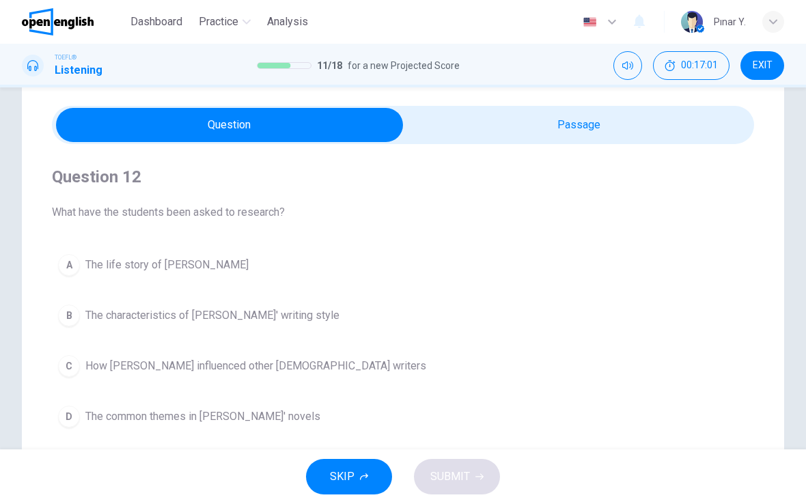
click at [262, 316] on span "The characteristics of [PERSON_NAME]' writing style" at bounding box center [212, 315] width 254 height 16
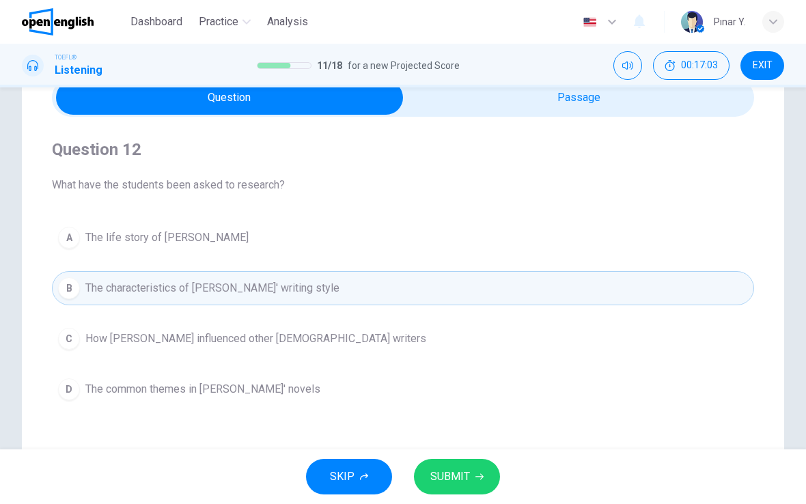
scroll to position [70, 0]
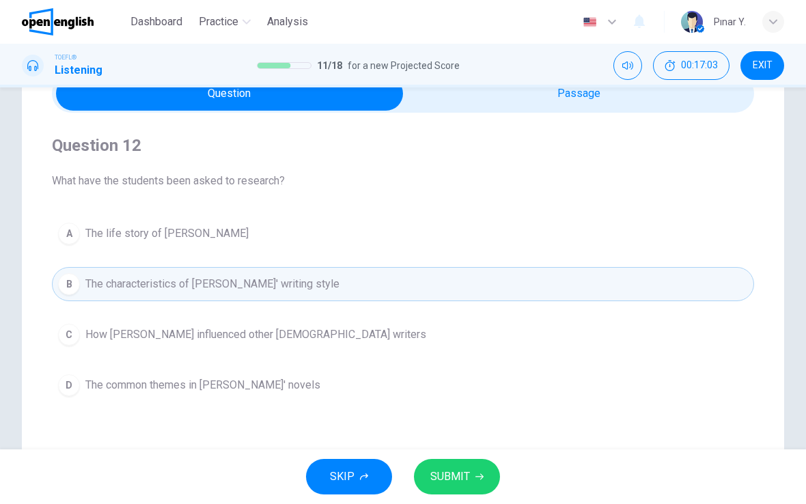
click at [479, 480] on icon "button" at bounding box center [479, 477] width 8 height 8
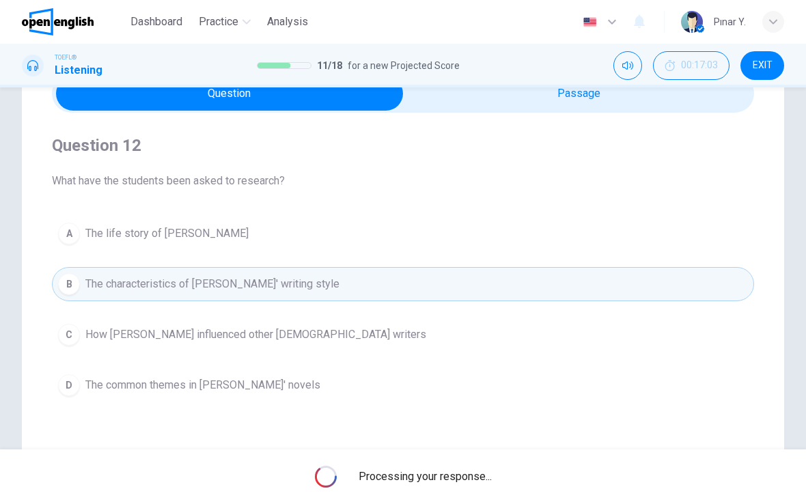
click at [197, 395] on button "D The common themes in [PERSON_NAME]' novels" at bounding box center [403, 385] width 702 height 34
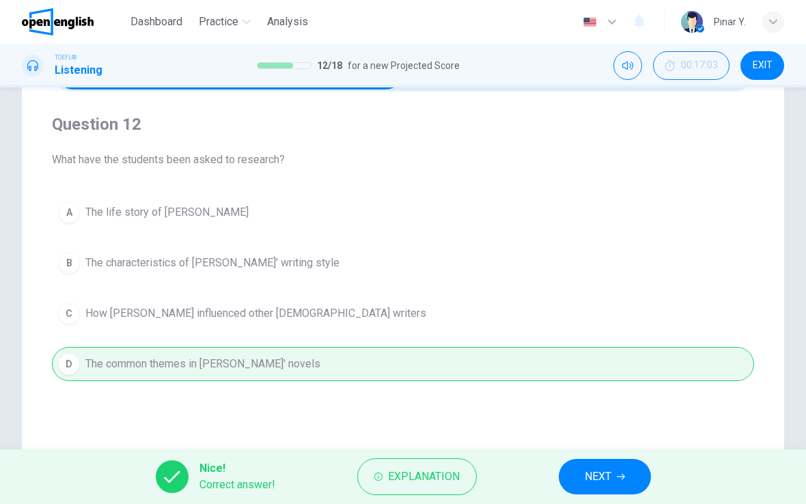
scroll to position [93, 0]
click at [625, 488] on button "NEXT" at bounding box center [605, 477] width 92 height 36
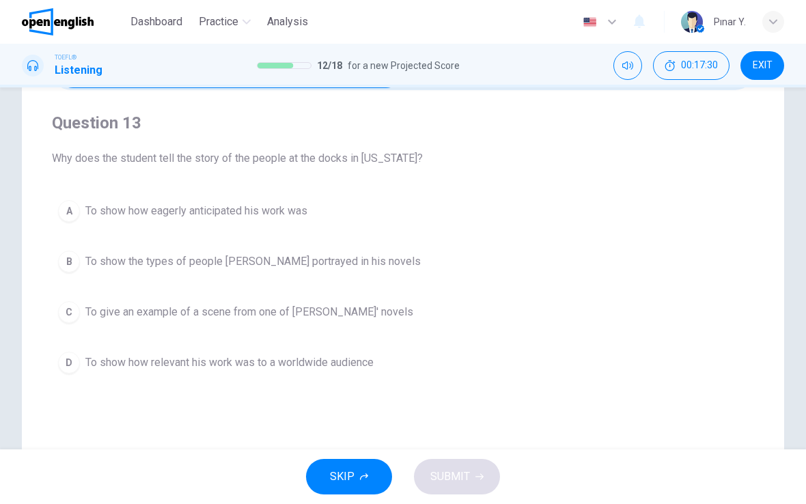
click at [269, 315] on span "To give an example of a scene from one of [PERSON_NAME]' novels" at bounding box center [249, 312] width 328 height 16
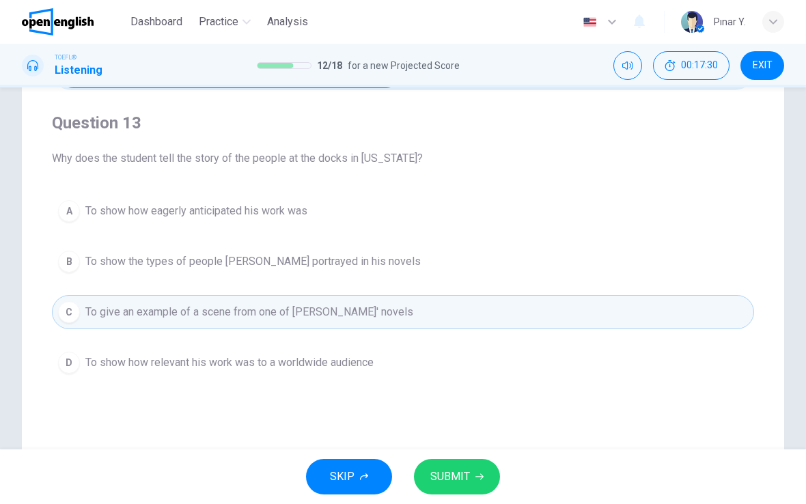
click at [477, 474] on icon "button" at bounding box center [479, 477] width 8 height 8
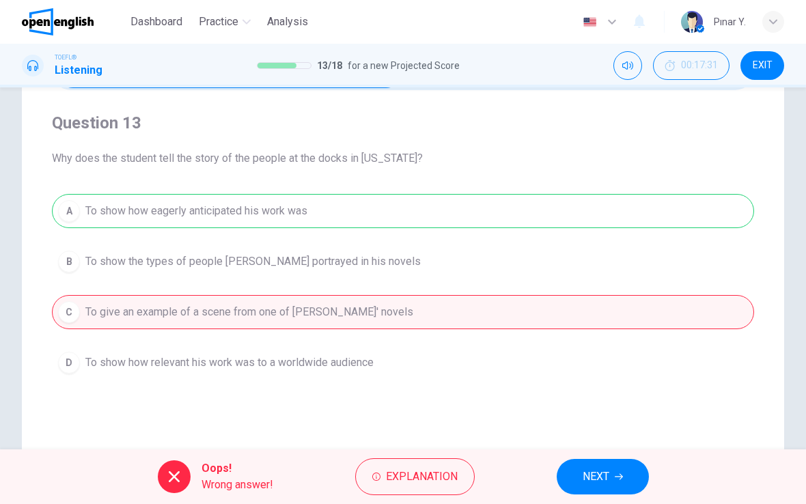
click at [608, 472] on span "NEXT" at bounding box center [595, 476] width 27 height 19
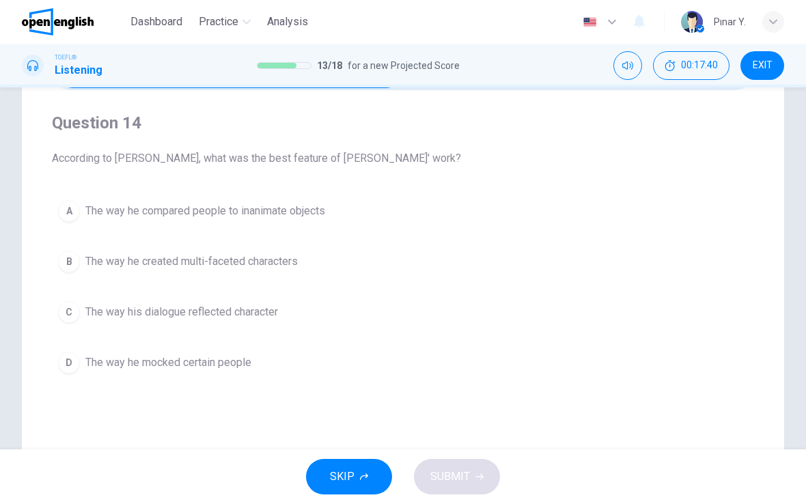
click at [297, 203] on span "The way he compared people to inanimate objects" at bounding box center [205, 211] width 240 height 16
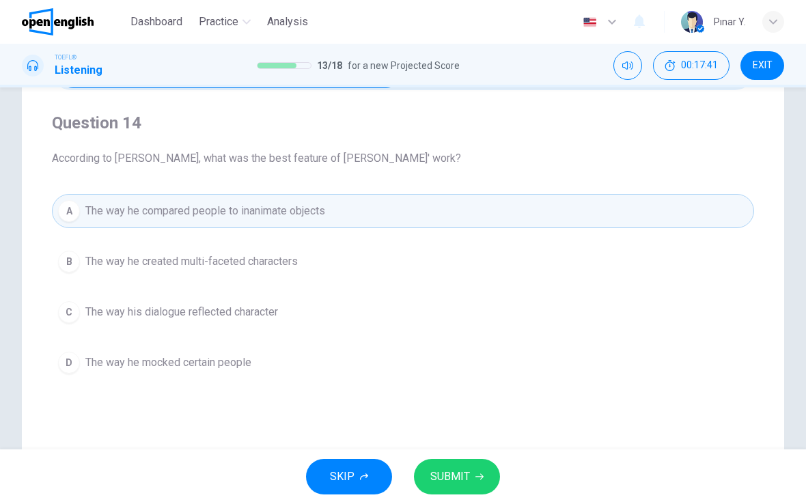
click at [476, 487] on button "SUBMIT" at bounding box center [457, 477] width 86 height 36
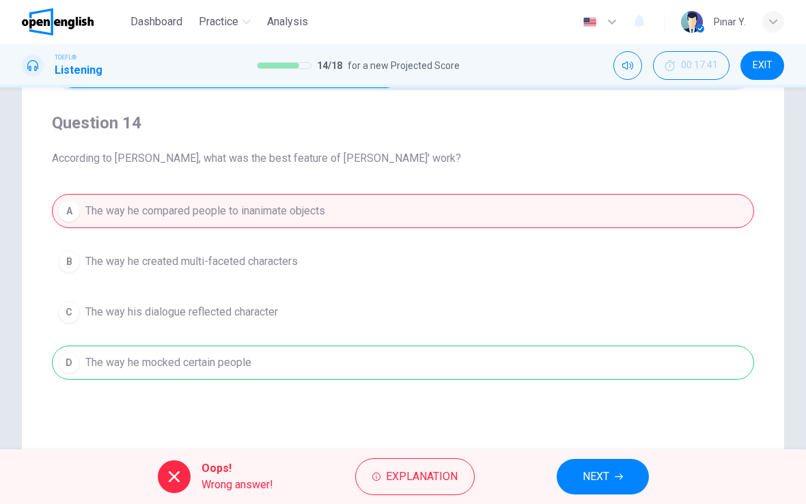
click at [623, 479] on button "NEXT" at bounding box center [603, 477] width 92 height 36
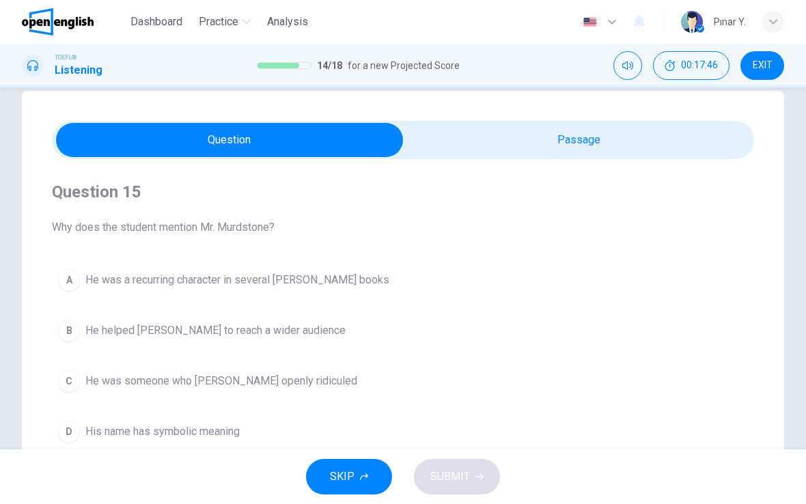
scroll to position [35, 0]
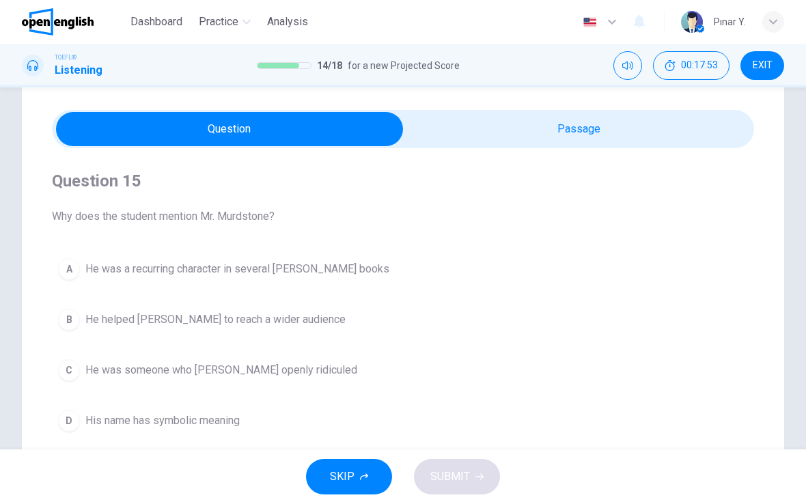
click at [340, 270] on span "He was a recurring character in several [PERSON_NAME] books" at bounding box center [237, 269] width 304 height 16
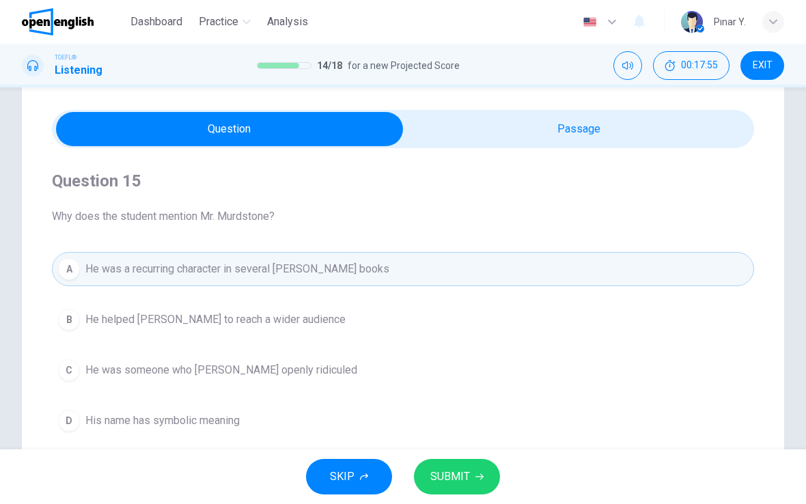
click at [438, 477] on span "SUBMIT" at bounding box center [450, 476] width 40 height 19
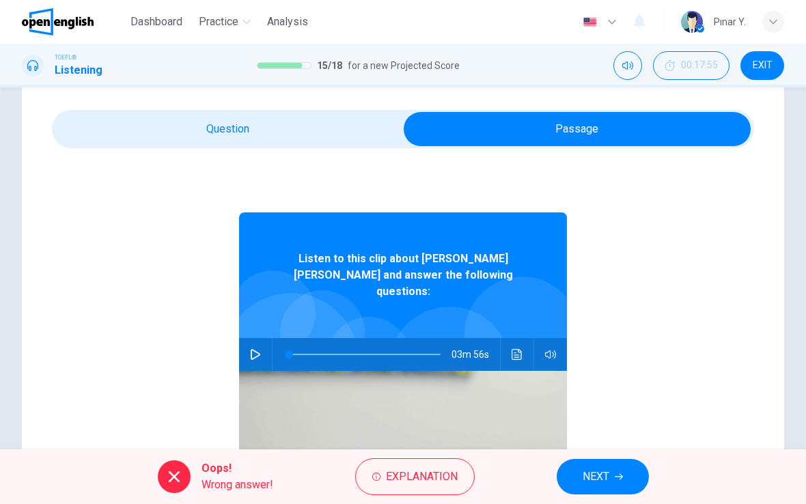
click at [521, 343] on button "Click to see the audio transcription" at bounding box center [517, 354] width 22 height 33
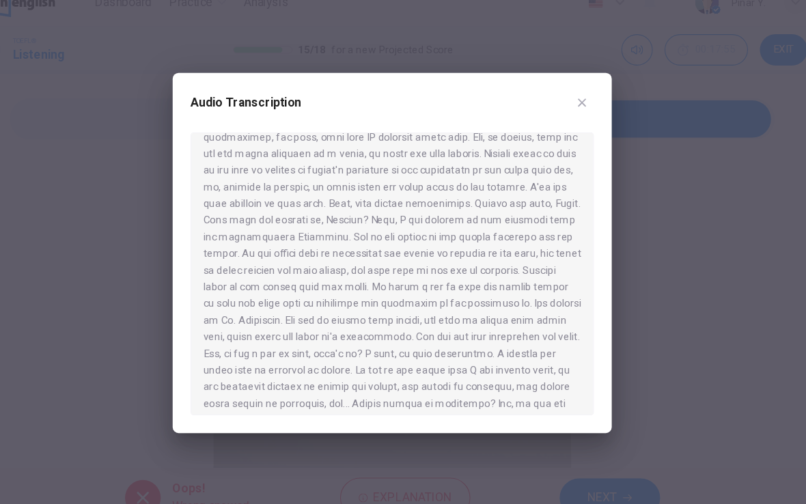
scroll to position [504, 0]
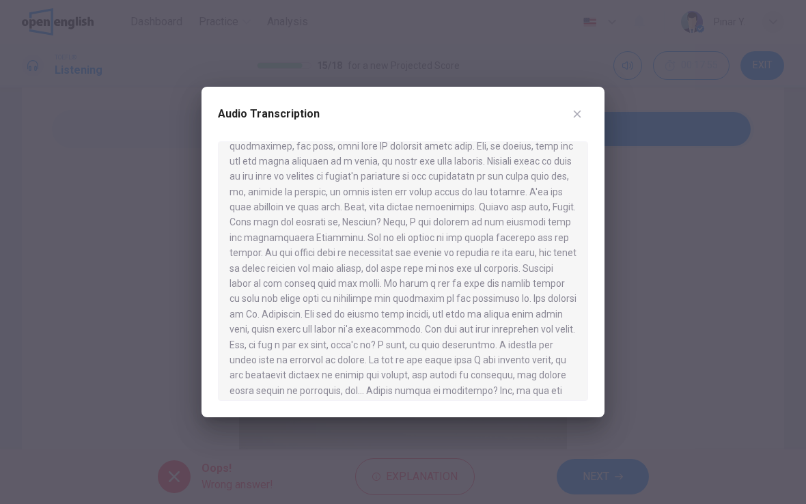
click at [574, 116] on icon "button" at bounding box center [577, 114] width 11 height 11
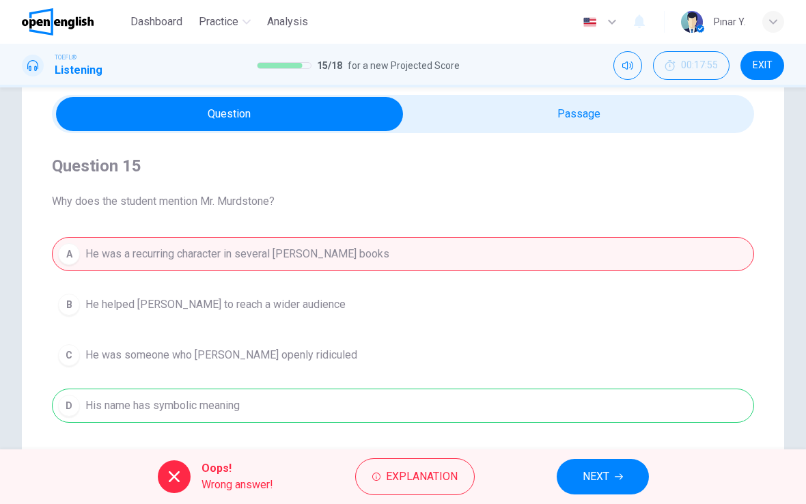
scroll to position [54, 0]
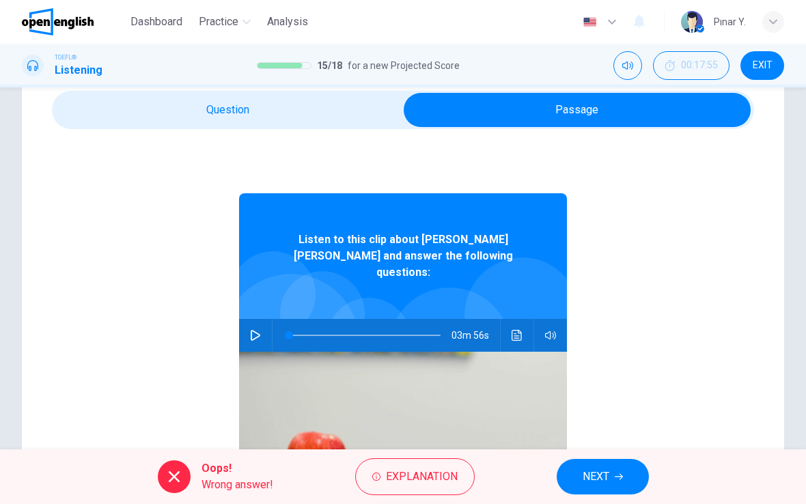
click at [242, 319] on div "03m 56s" at bounding box center [403, 335] width 328 height 33
click at [253, 330] on icon "button" at bounding box center [255, 335] width 11 height 11
click at [518, 330] on icon "Click to see the audio transcription" at bounding box center [516, 335] width 10 height 11
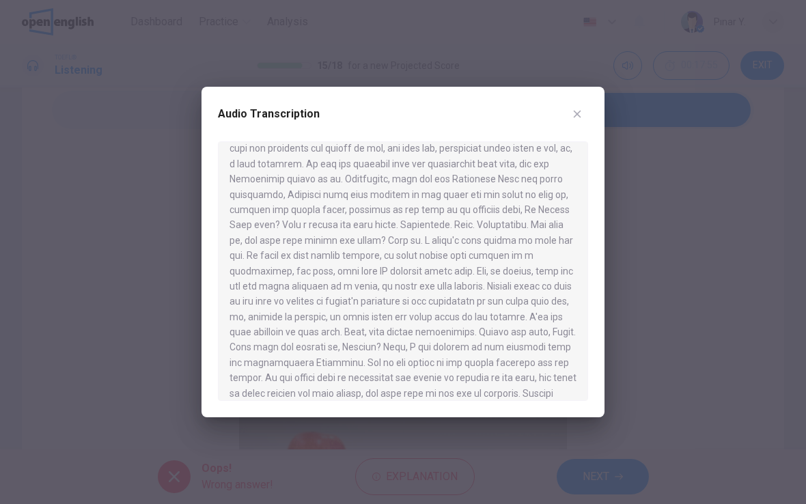
scroll to position [380, 0]
click at [580, 113] on icon "button" at bounding box center [577, 114] width 11 height 11
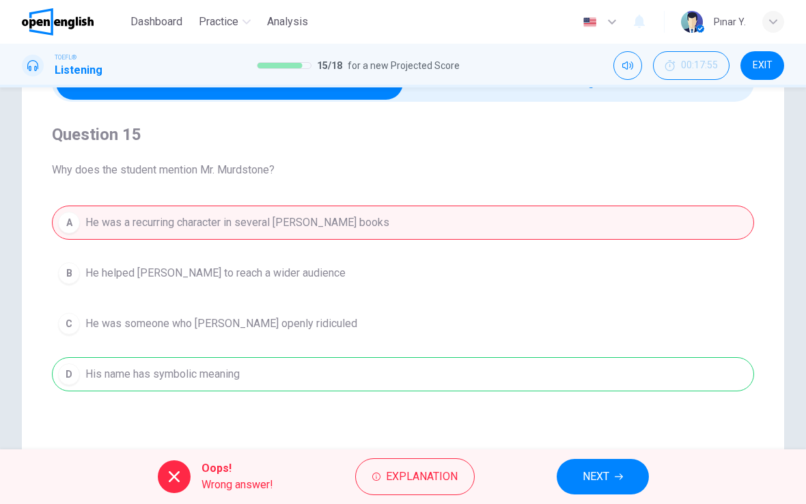
scroll to position [83, 0]
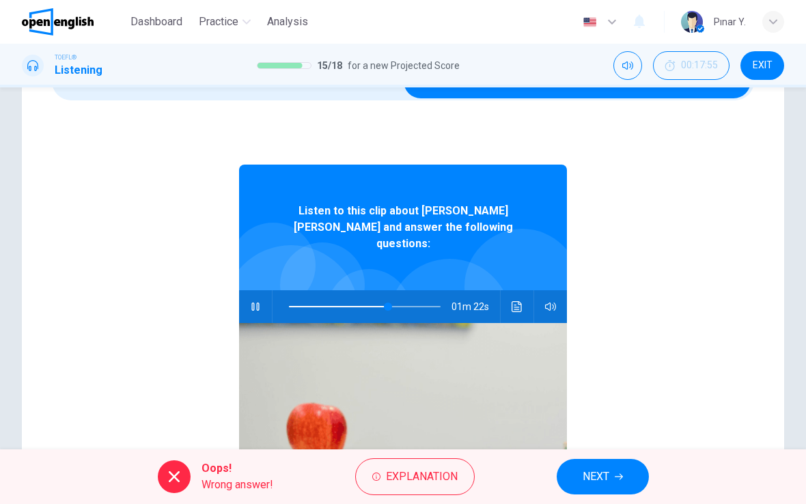
click at [264, 292] on button "button" at bounding box center [255, 306] width 22 height 33
type input "**"
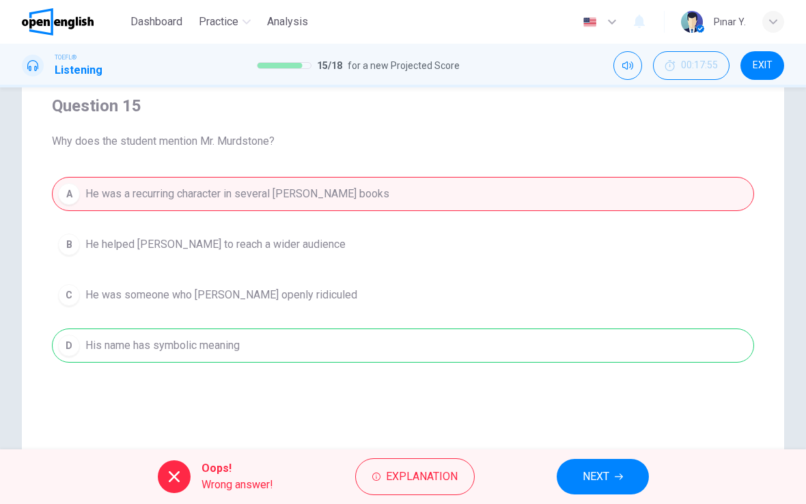
scroll to position [162, 0]
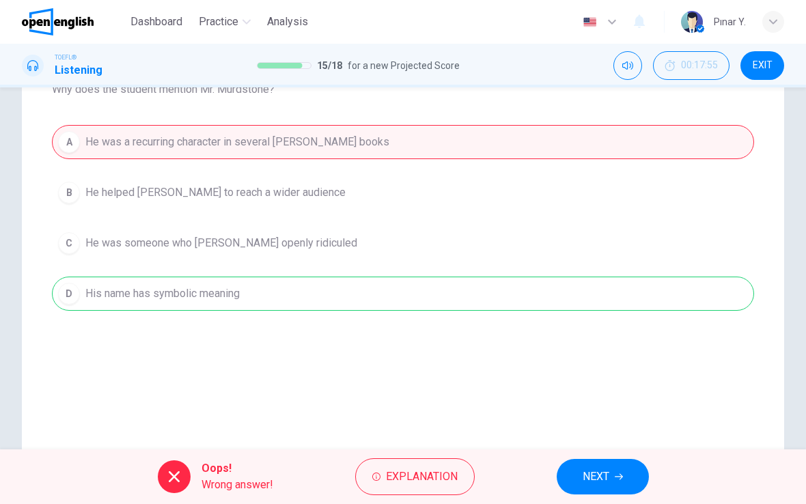
click at [622, 477] on icon "button" at bounding box center [619, 477] width 8 height 6
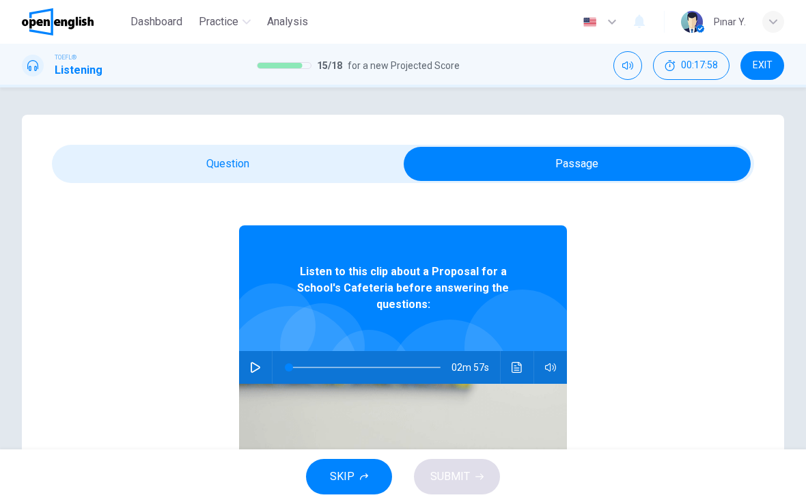
scroll to position [25, 0]
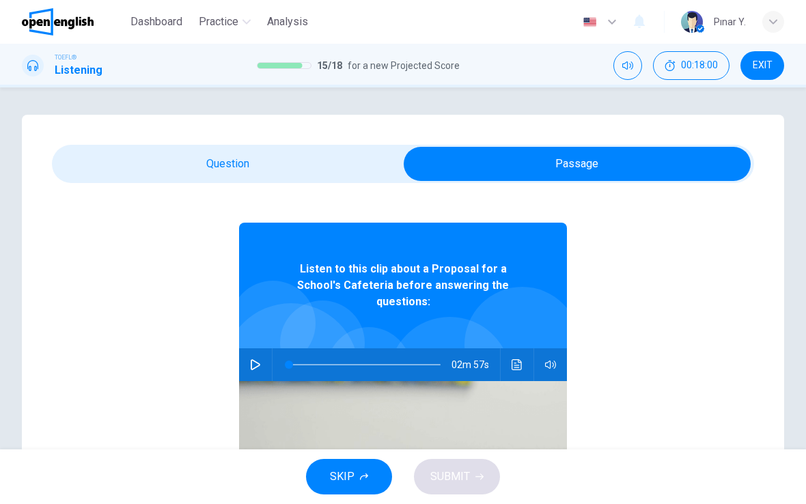
click at [511, 348] on button "Click to see the audio transcription" at bounding box center [517, 364] width 22 height 33
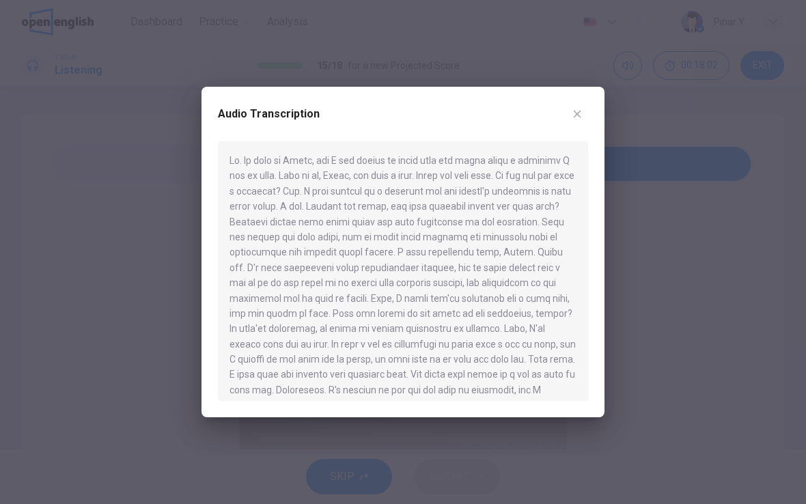
click at [586, 104] on div "Audio Transcription" at bounding box center [403, 122] width 370 height 38
click at [580, 104] on button "button" at bounding box center [577, 114] width 22 height 22
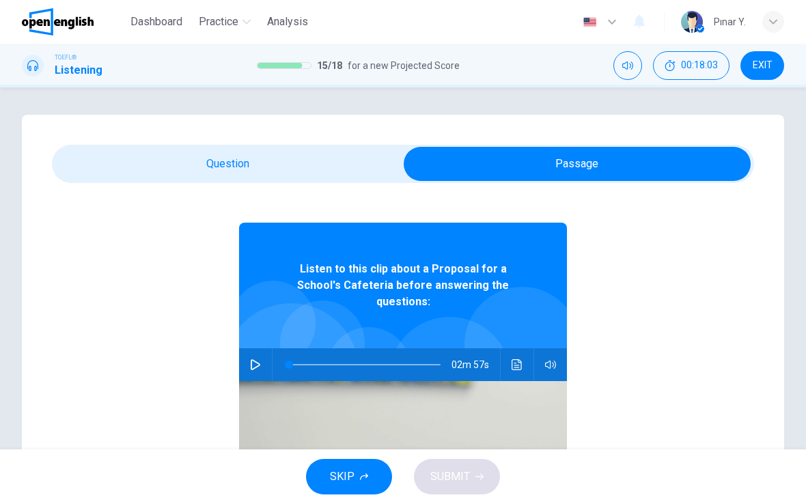
click at [256, 359] on icon "button" at bounding box center [256, 364] width 10 height 11
click at [540, 350] on button "button" at bounding box center [550, 364] width 22 height 33
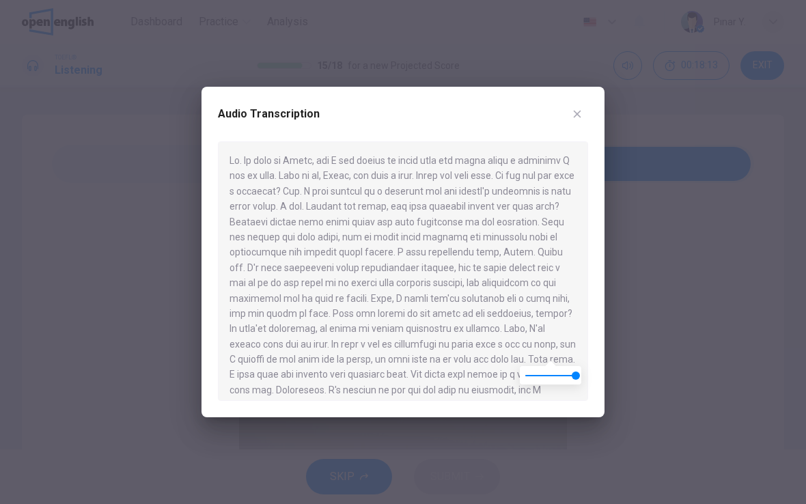
click at [585, 115] on button "button" at bounding box center [577, 114] width 22 height 22
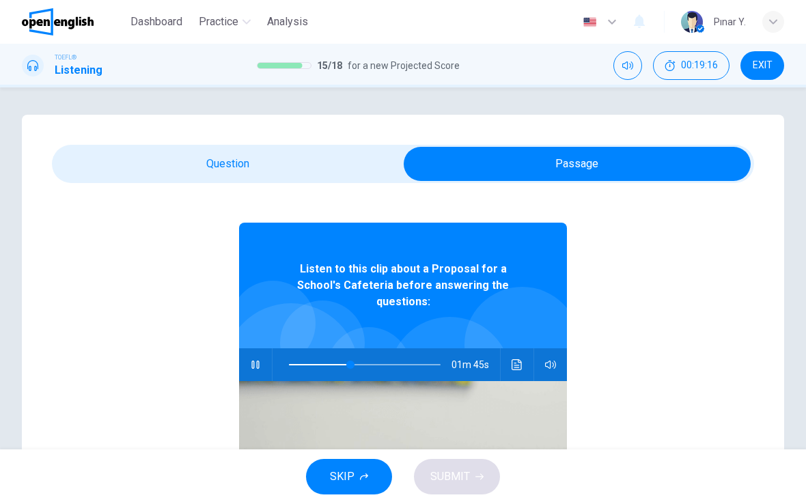
click at [525, 355] on button "Click to see the audio transcription" at bounding box center [517, 364] width 22 height 33
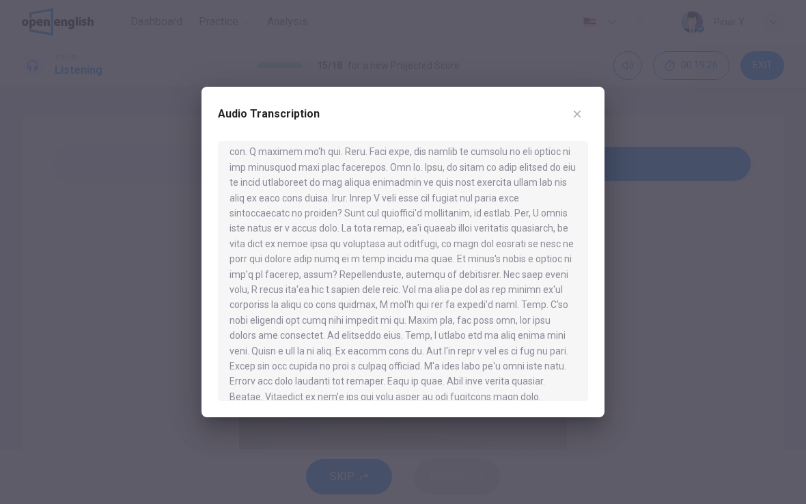
scroll to position [300, 0]
click at [580, 113] on icon "button" at bounding box center [577, 114] width 11 height 11
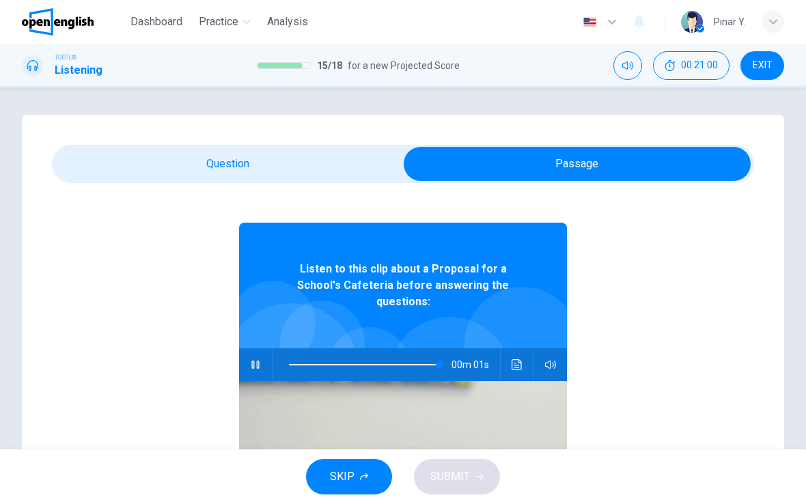
type input "*"
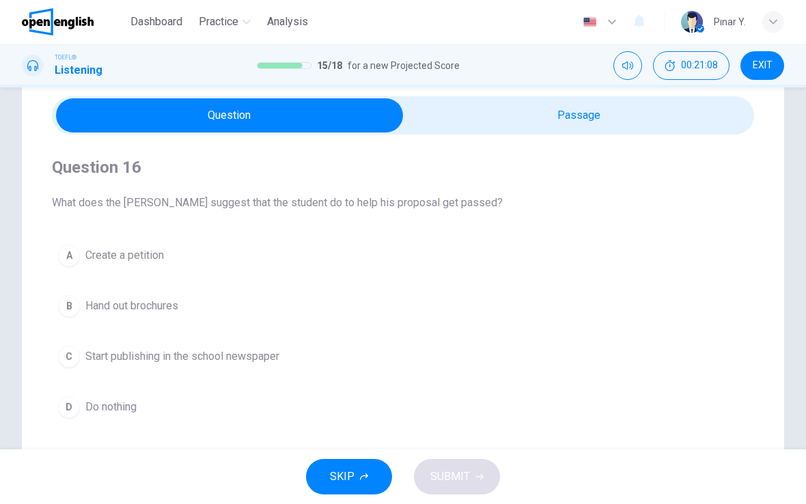
scroll to position [64, 0]
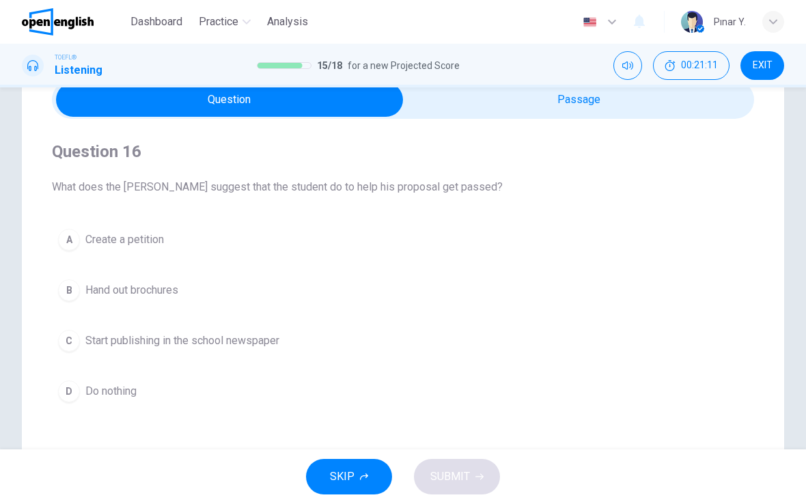
click at [239, 332] on button "C Start publishing in the school newspaper" at bounding box center [403, 341] width 702 height 34
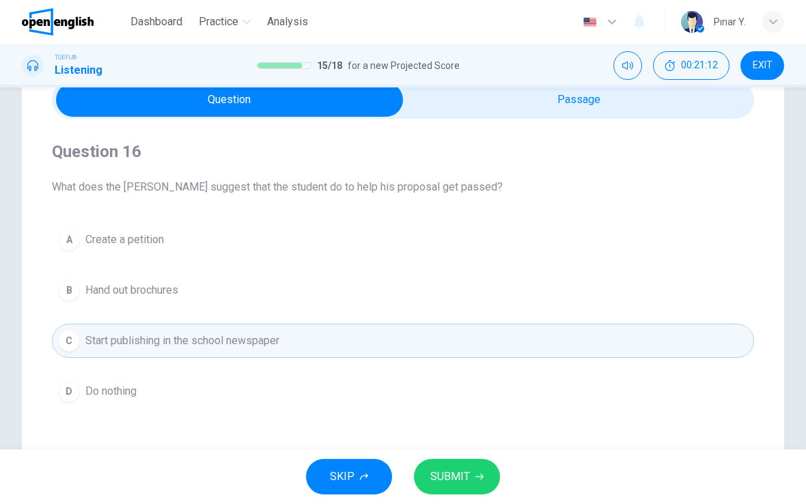
click at [464, 469] on span "SUBMIT" at bounding box center [450, 476] width 40 height 19
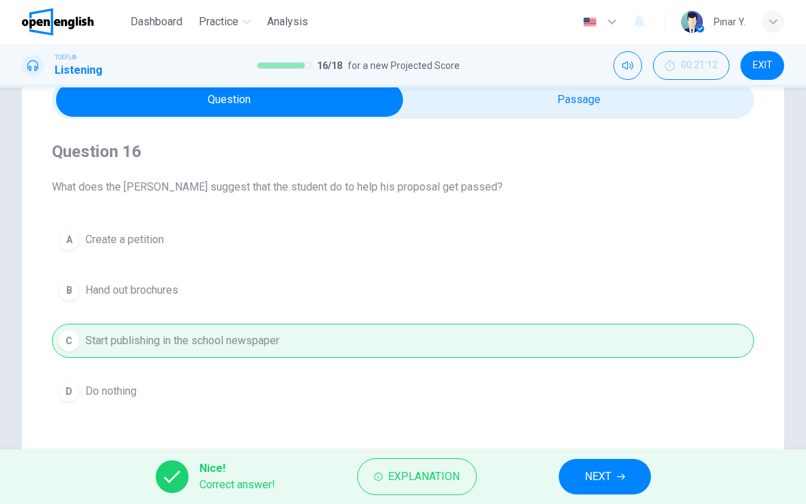
click at [633, 474] on button "NEXT" at bounding box center [605, 477] width 92 height 36
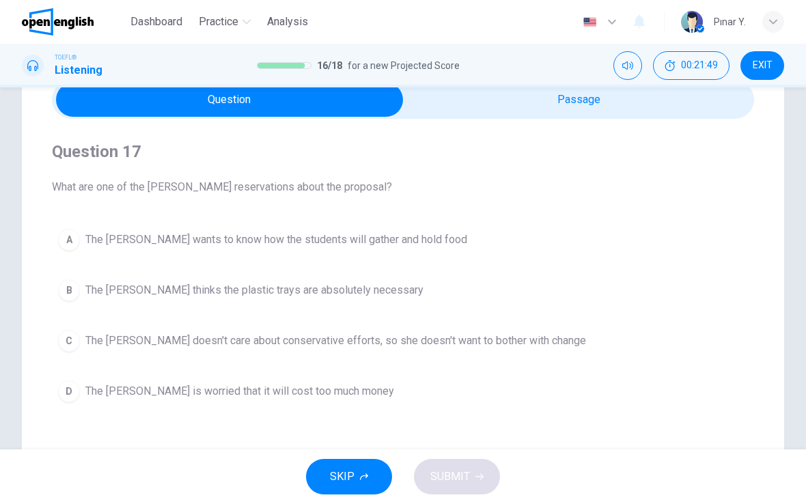
click at [393, 236] on span "The [PERSON_NAME] wants to know how the students will gather and hold food" at bounding box center [276, 239] width 382 height 16
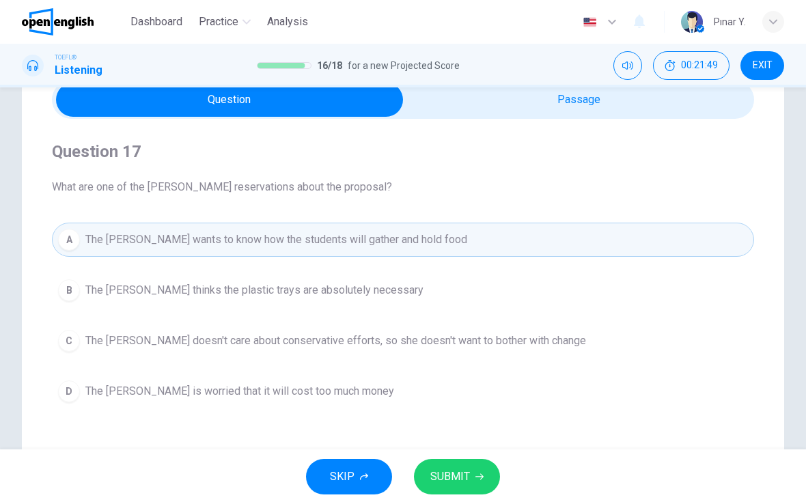
click at [450, 480] on span "SUBMIT" at bounding box center [450, 476] width 40 height 19
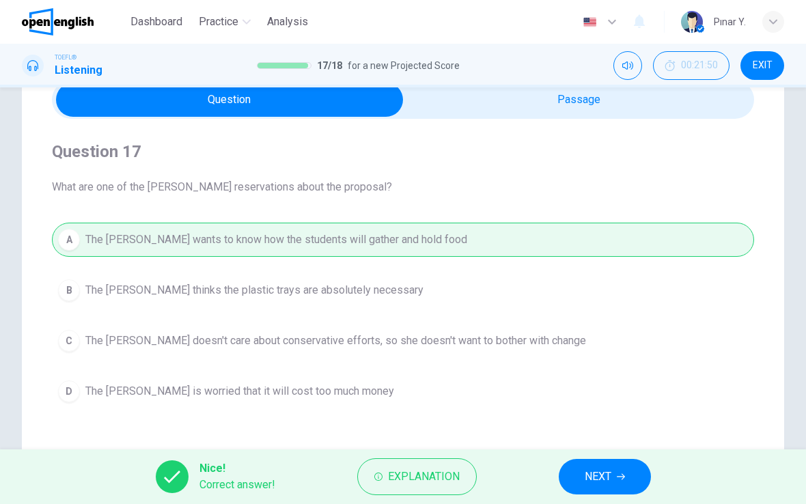
click at [622, 482] on button "NEXT" at bounding box center [605, 477] width 92 height 36
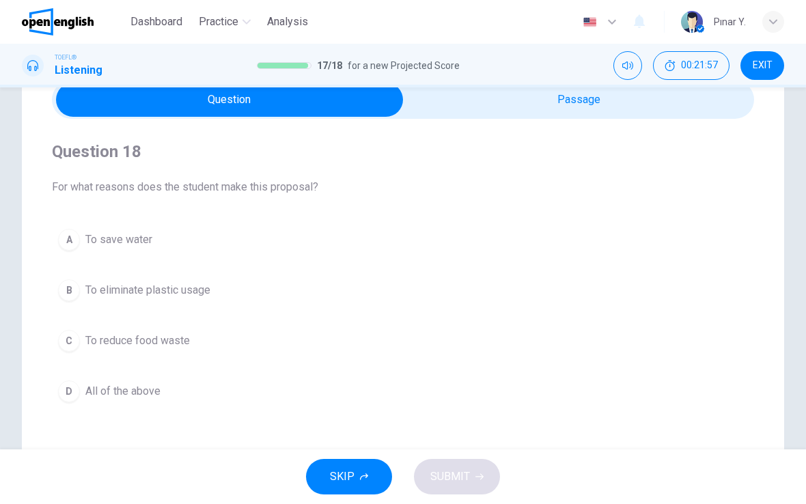
click at [167, 337] on span "To reduce food waste" at bounding box center [137, 341] width 104 height 16
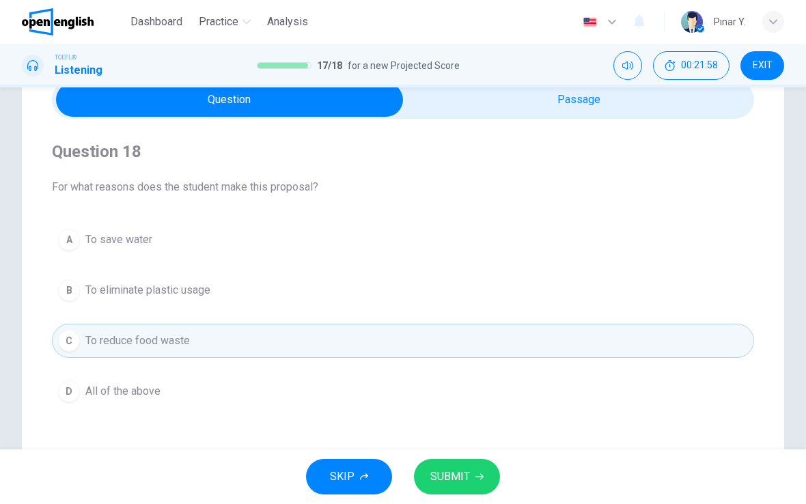
click at [458, 465] on button "SUBMIT" at bounding box center [457, 477] width 86 height 36
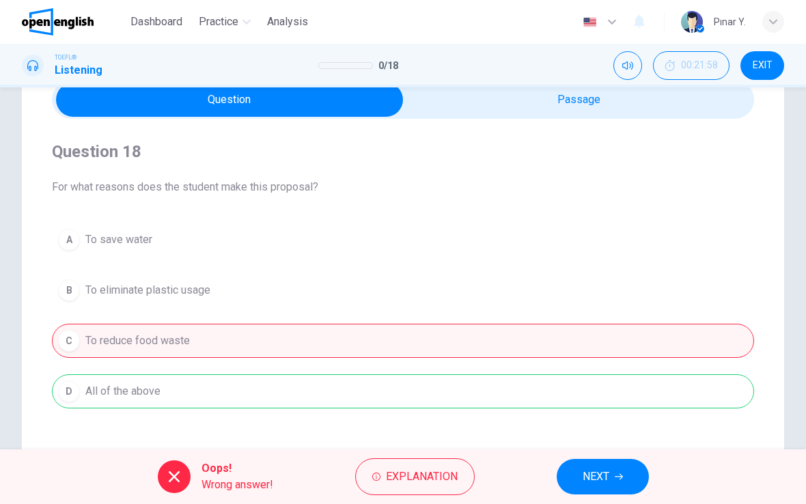
scroll to position [0, 0]
